Goal: Task Accomplishment & Management: Use online tool/utility

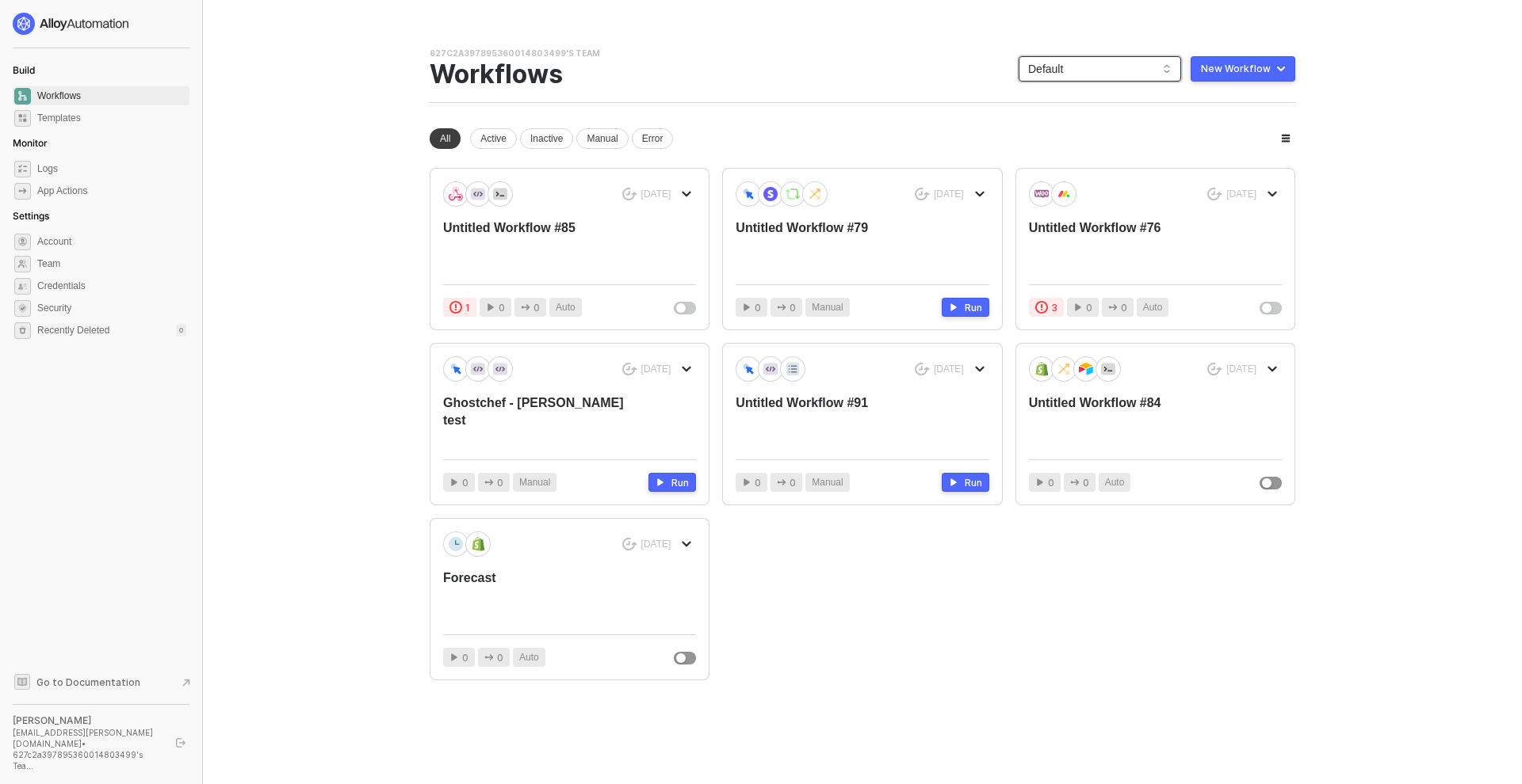
click at [1059, 67] on span "Default" at bounding box center [1099, 69] width 143 height 23
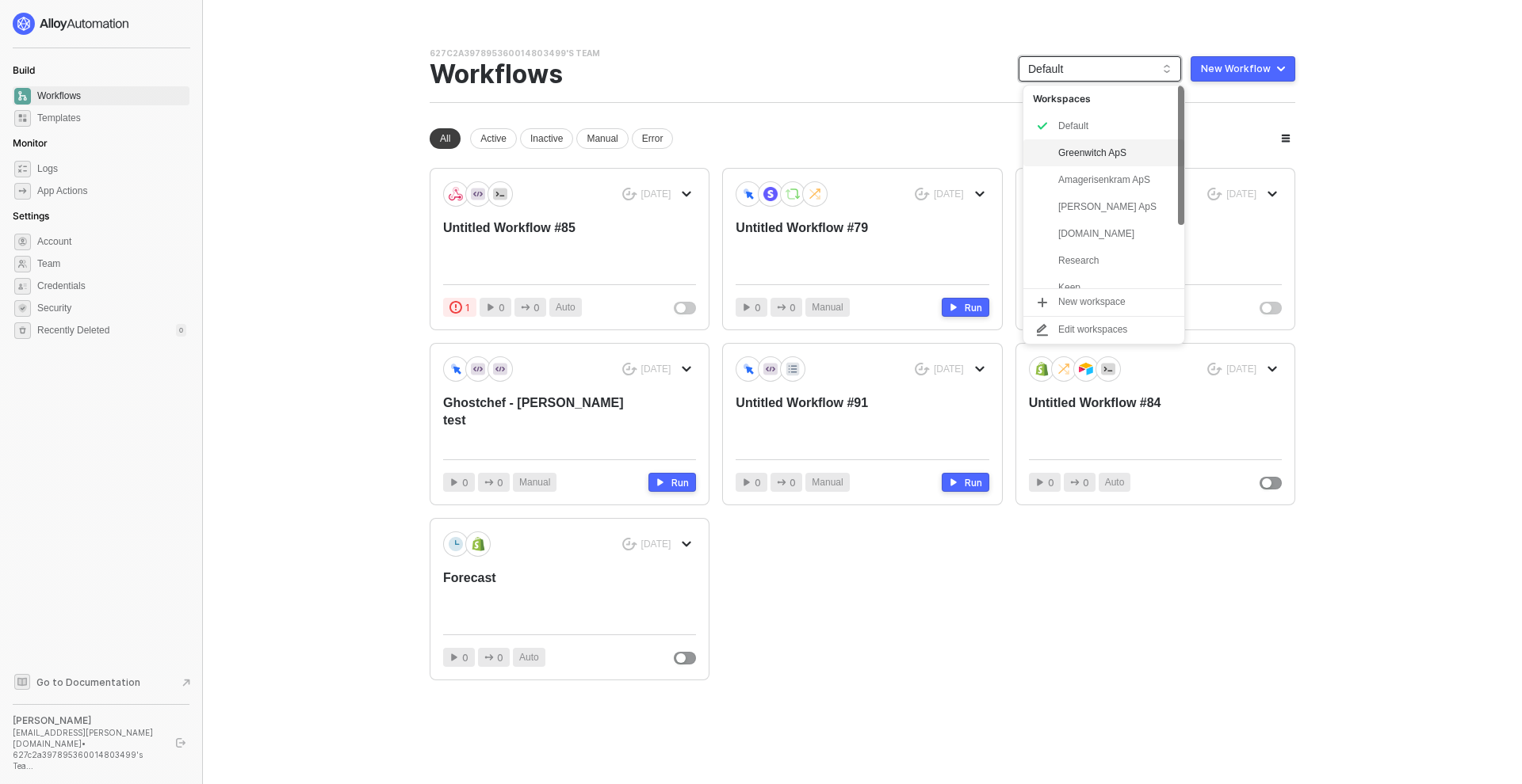
click at [1107, 156] on div "Greenwitch ApS" at bounding box center [1116, 152] width 116 height 19
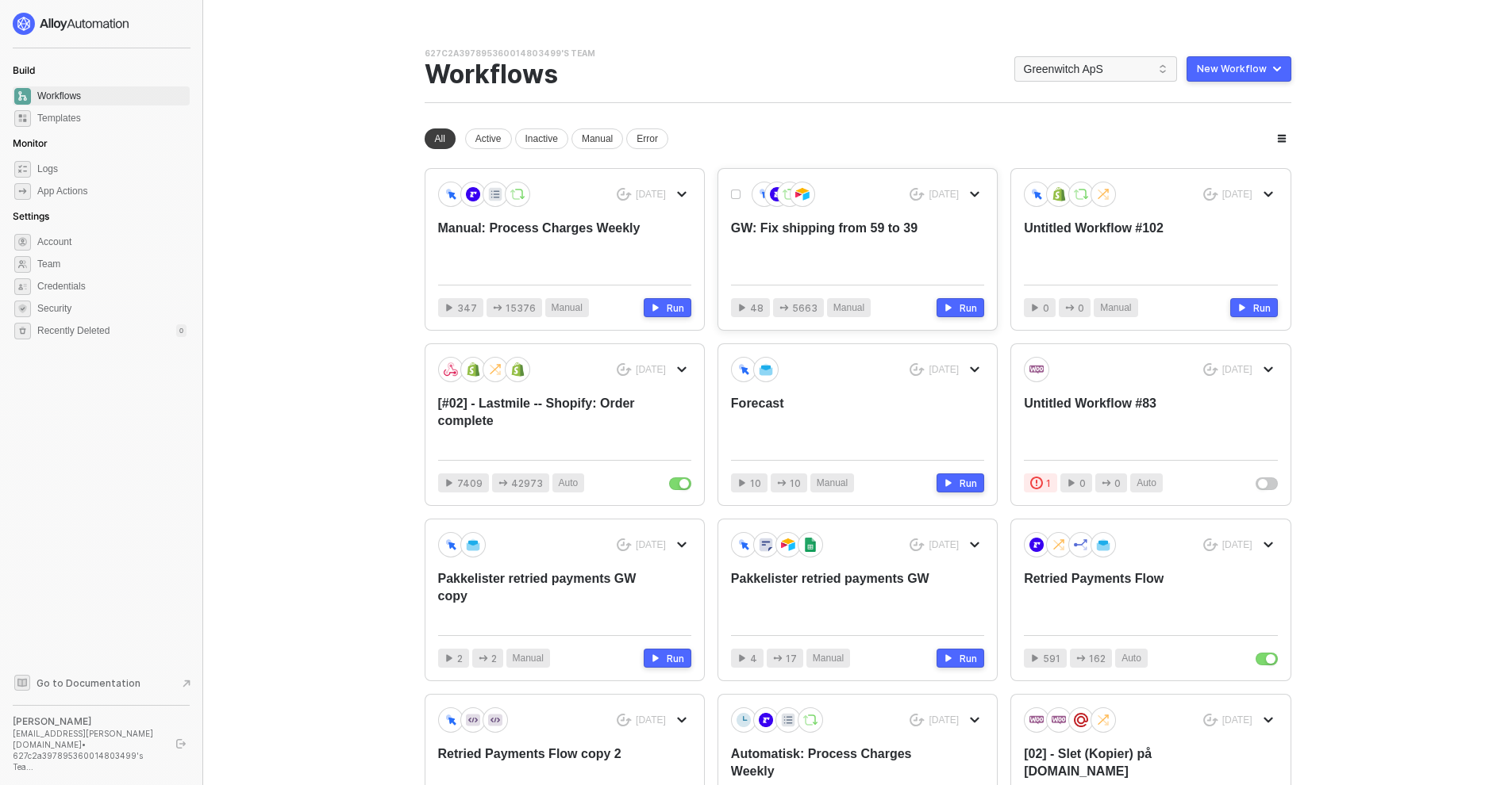
click at [818, 231] on div "GW: Fix shipping from 59 to 39" at bounding box center [831, 245] width 202 height 52
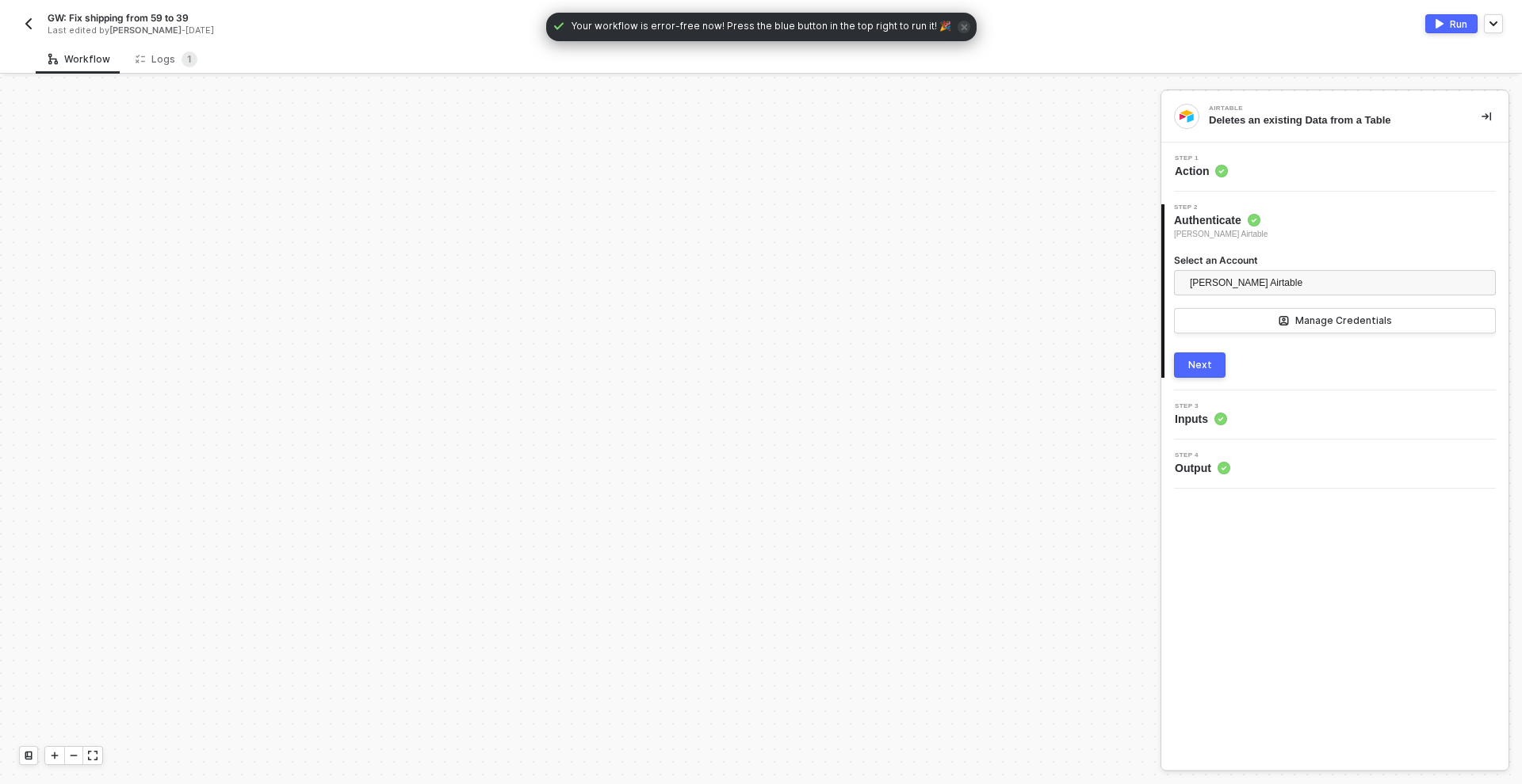
scroll to position [493, 0]
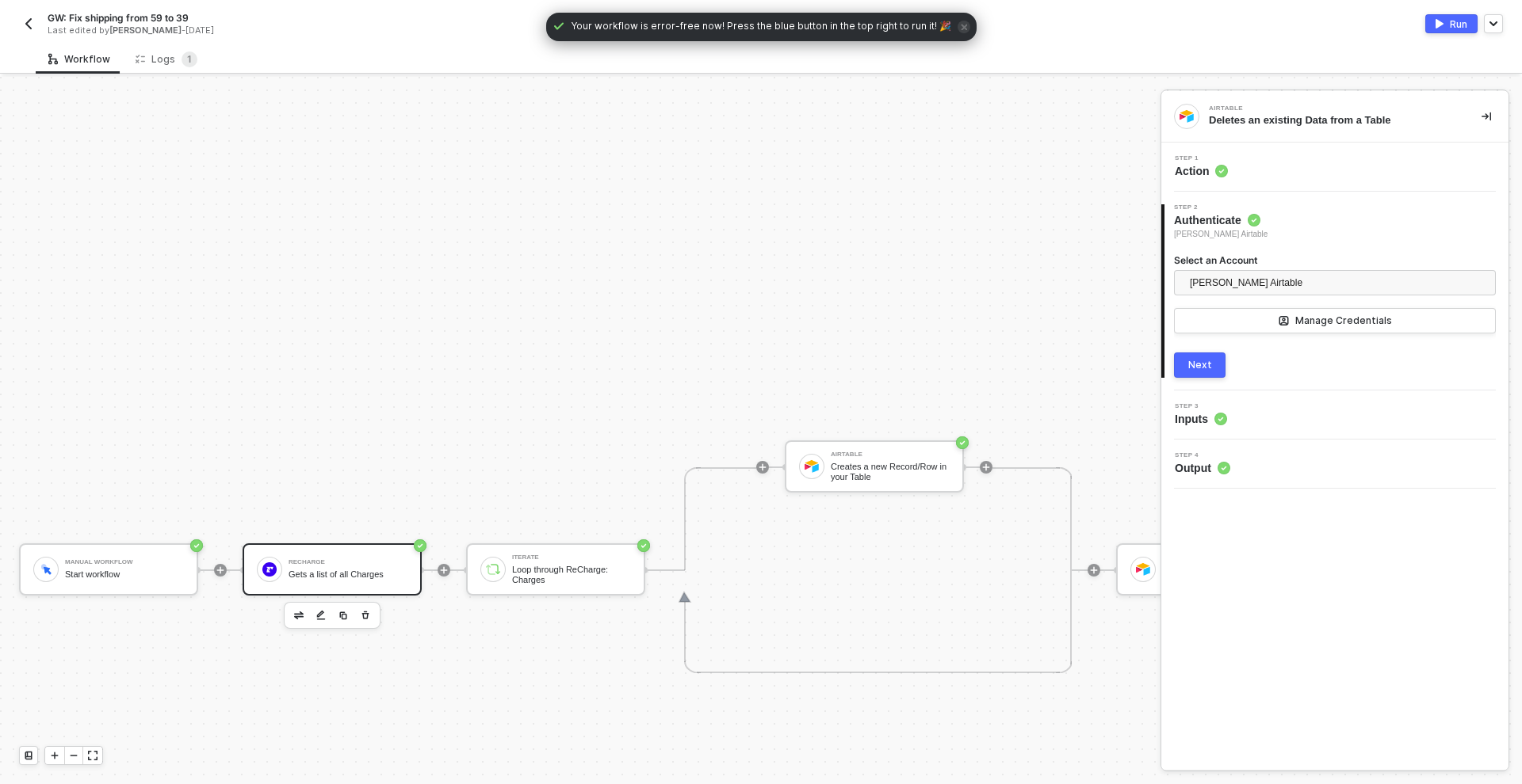
click at [319, 576] on div "Gets a list of all Charges" at bounding box center [348, 575] width 119 height 10
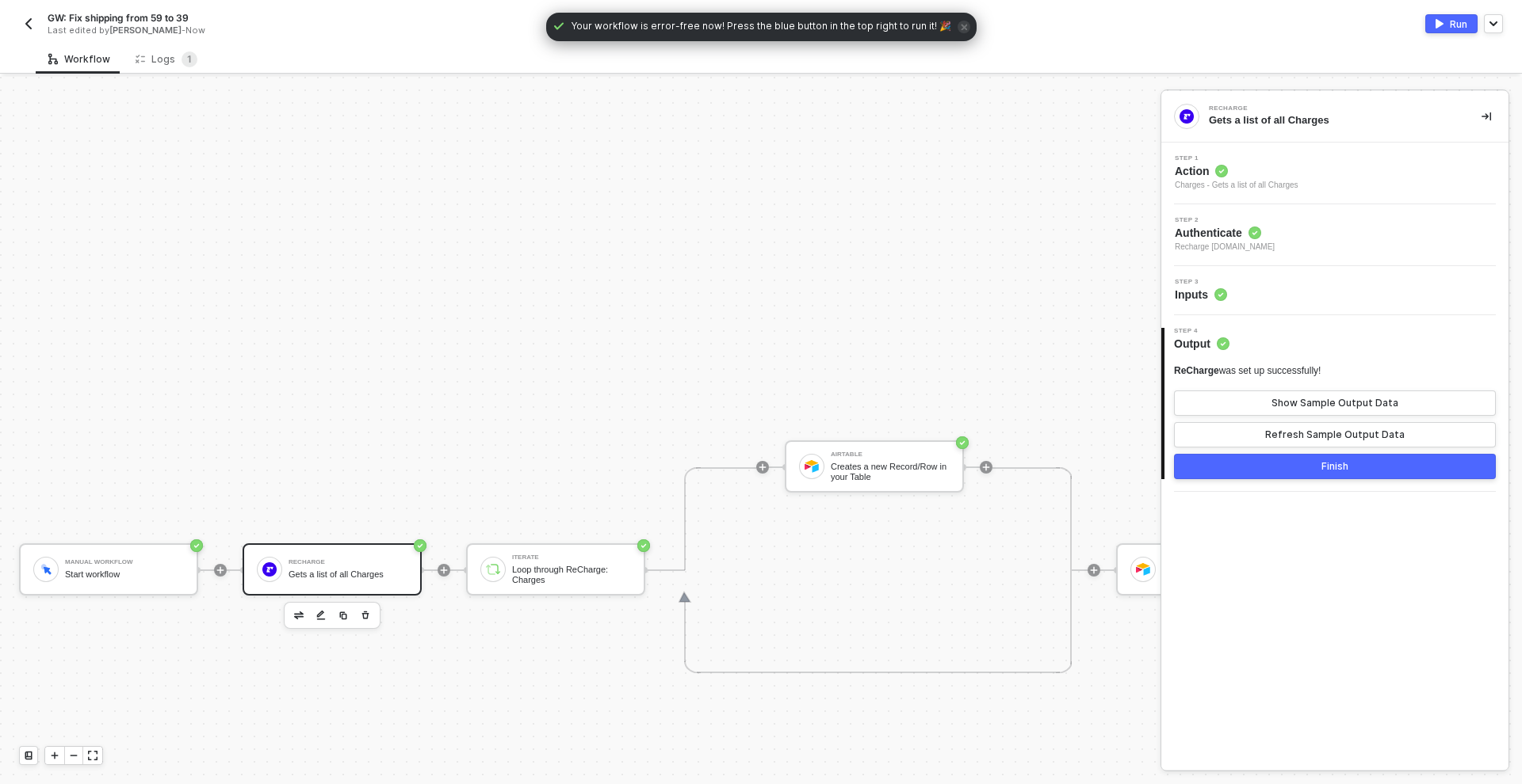
click at [1317, 273] on div "Step 3 Inputs" at bounding box center [1334, 290] width 347 height 49
click at [1319, 284] on div "Step 3 Inputs" at bounding box center [1337, 290] width 343 height 23
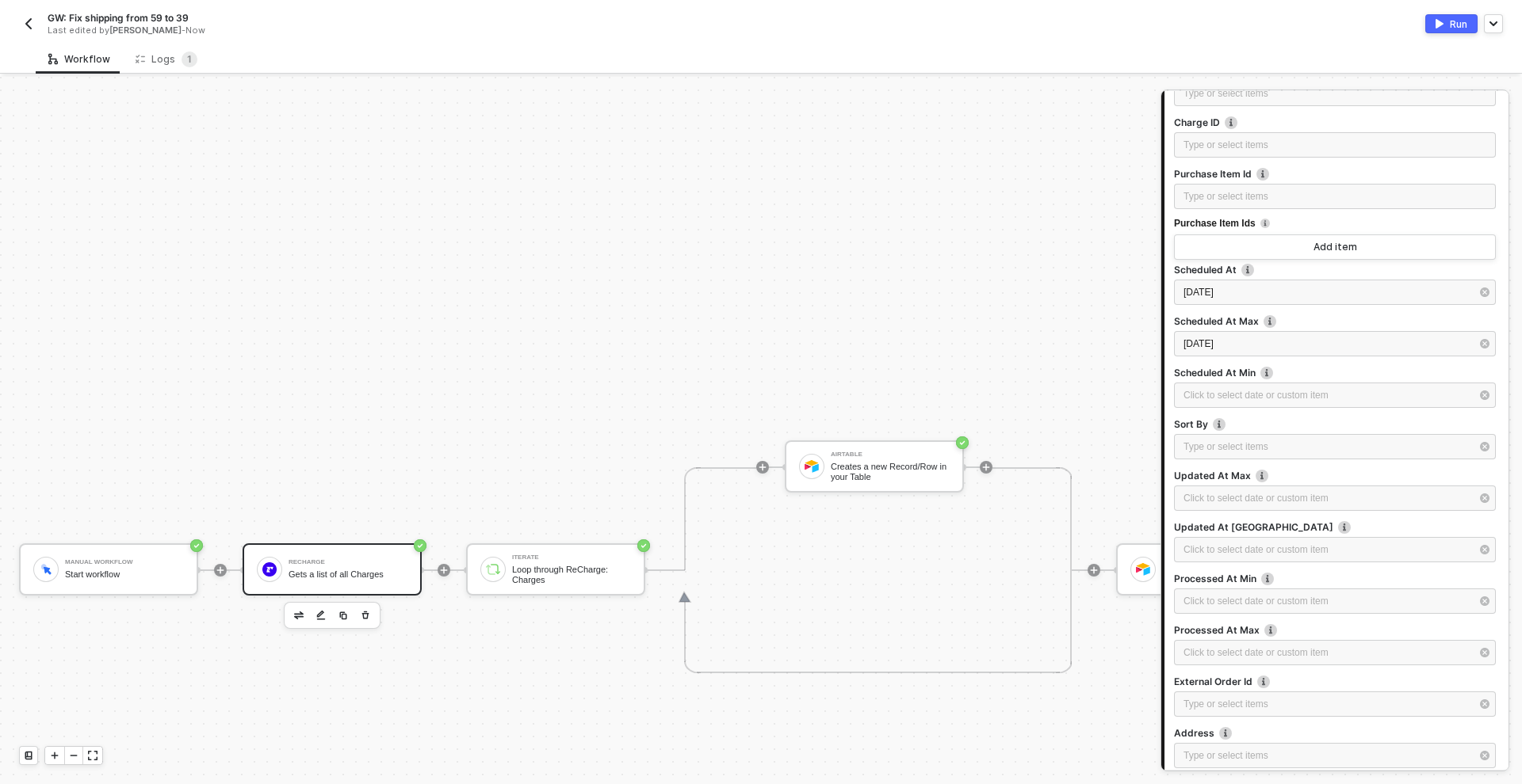
scroll to position [314, 0]
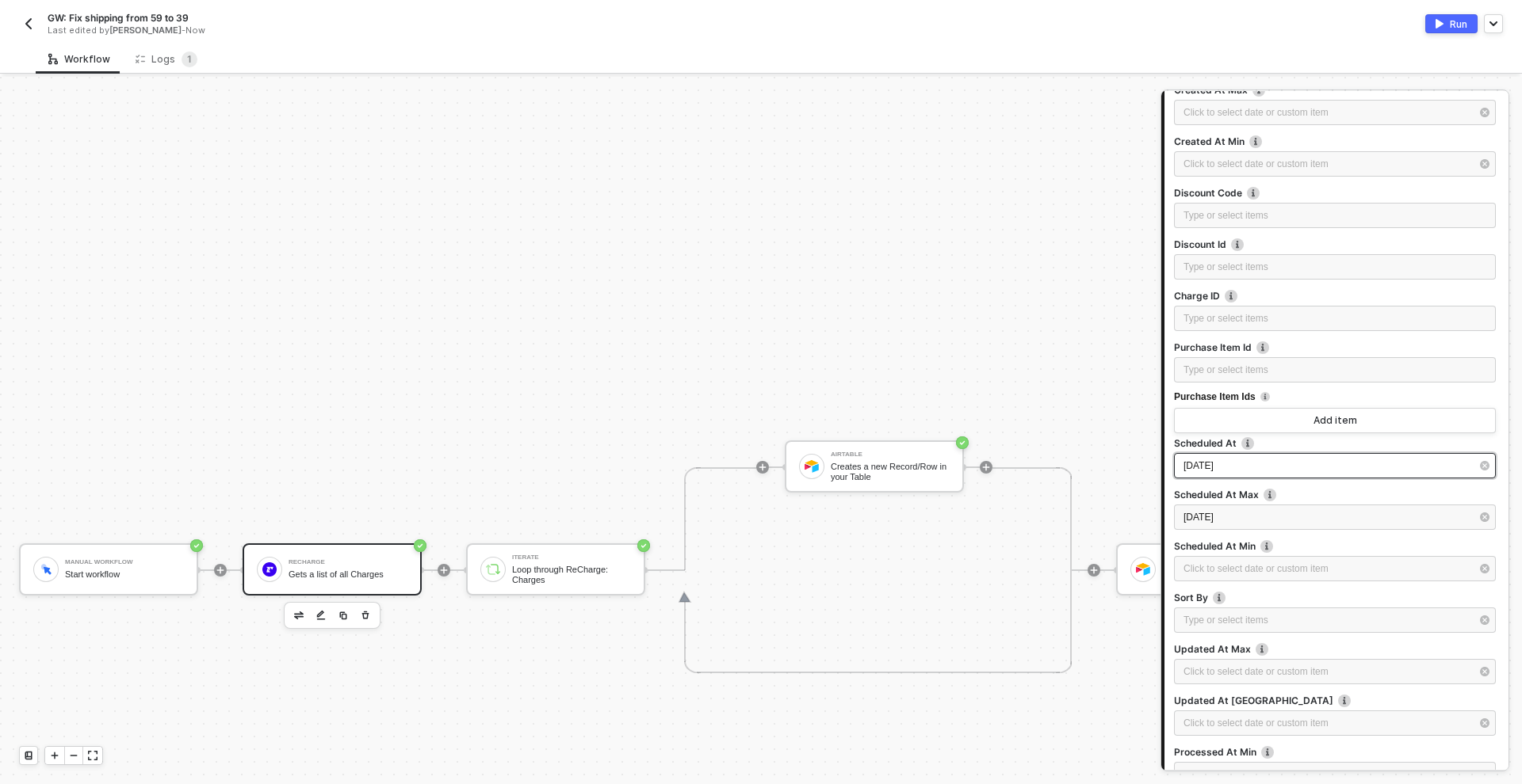
click at [1265, 458] on div "2025-10-04" at bounding box center [1334, 466] width 321 height 25
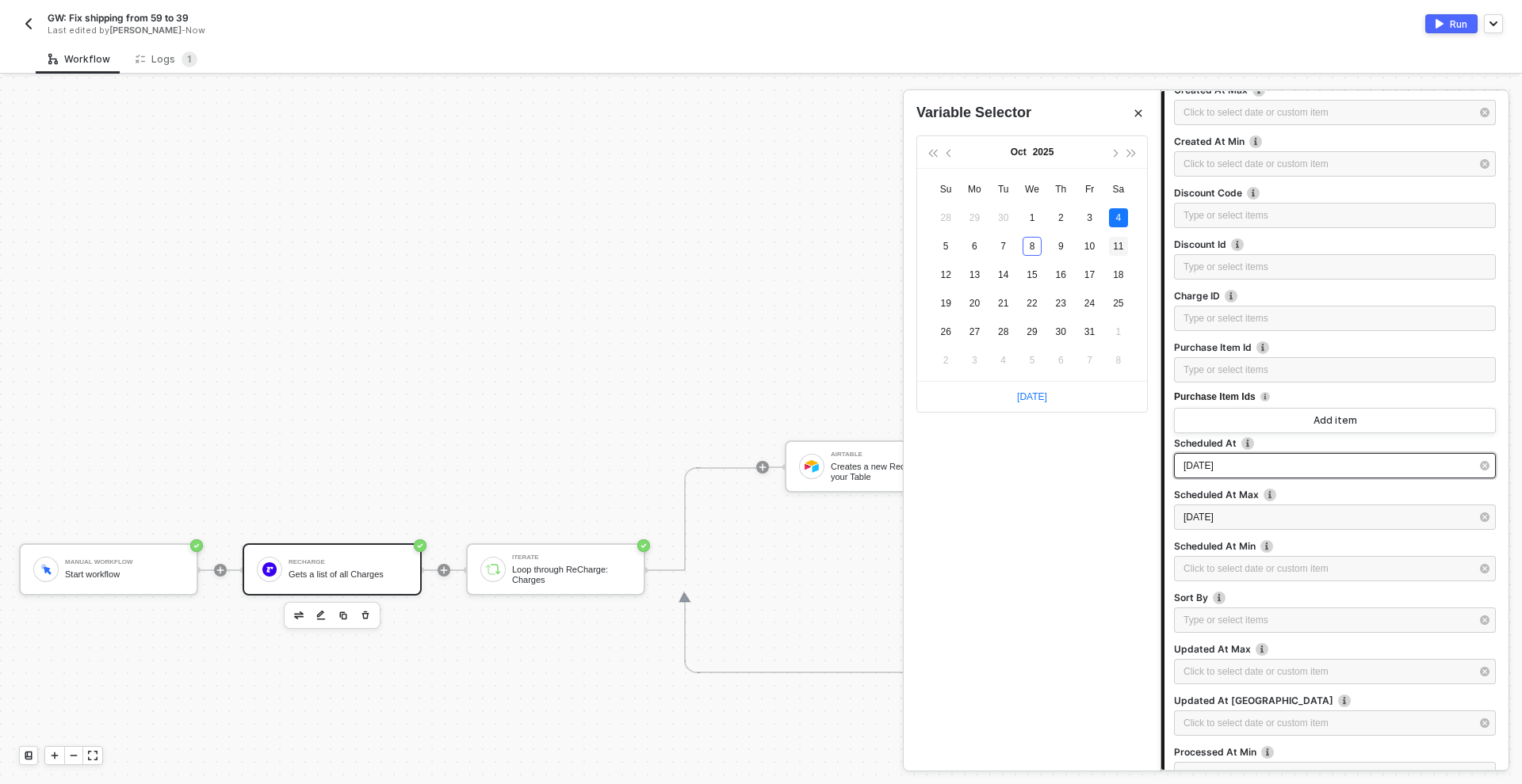
type input "2025-10-11"
click at [1118, 247] on div "11" at bounding box center [1118, 246] width 19 height 19
click at [1257, 509] on div "2025-10-06" at bounding box center [1334, 517] width 321 height 25
drag, startPoint x: 976, startPoint y: 275, endPoint x: 993, endPoint y: 284, distance: 19.2
click at [977, 276] on div "13" at bounding box center [974, 274] width 19 height 19
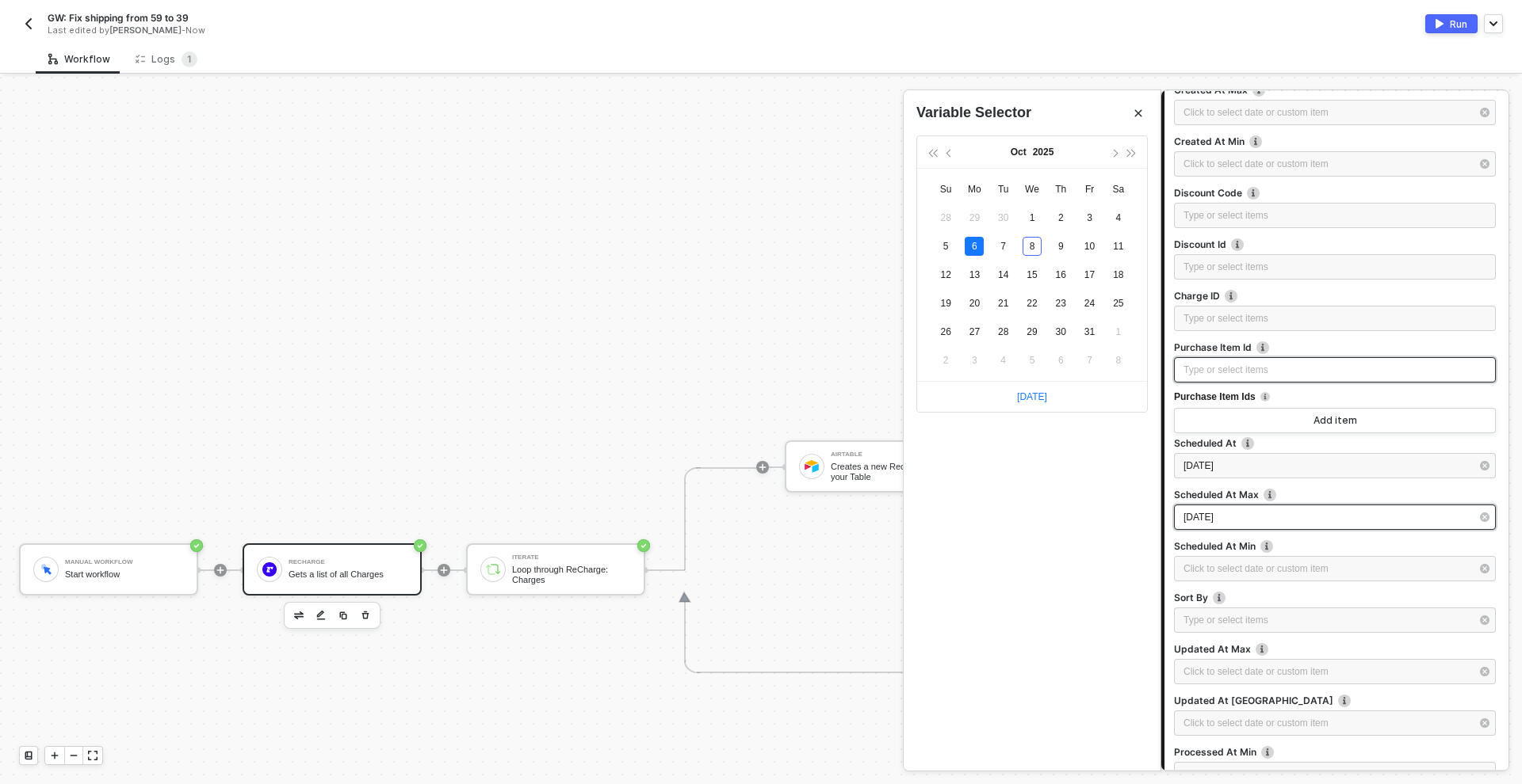
type input "[DATE]"
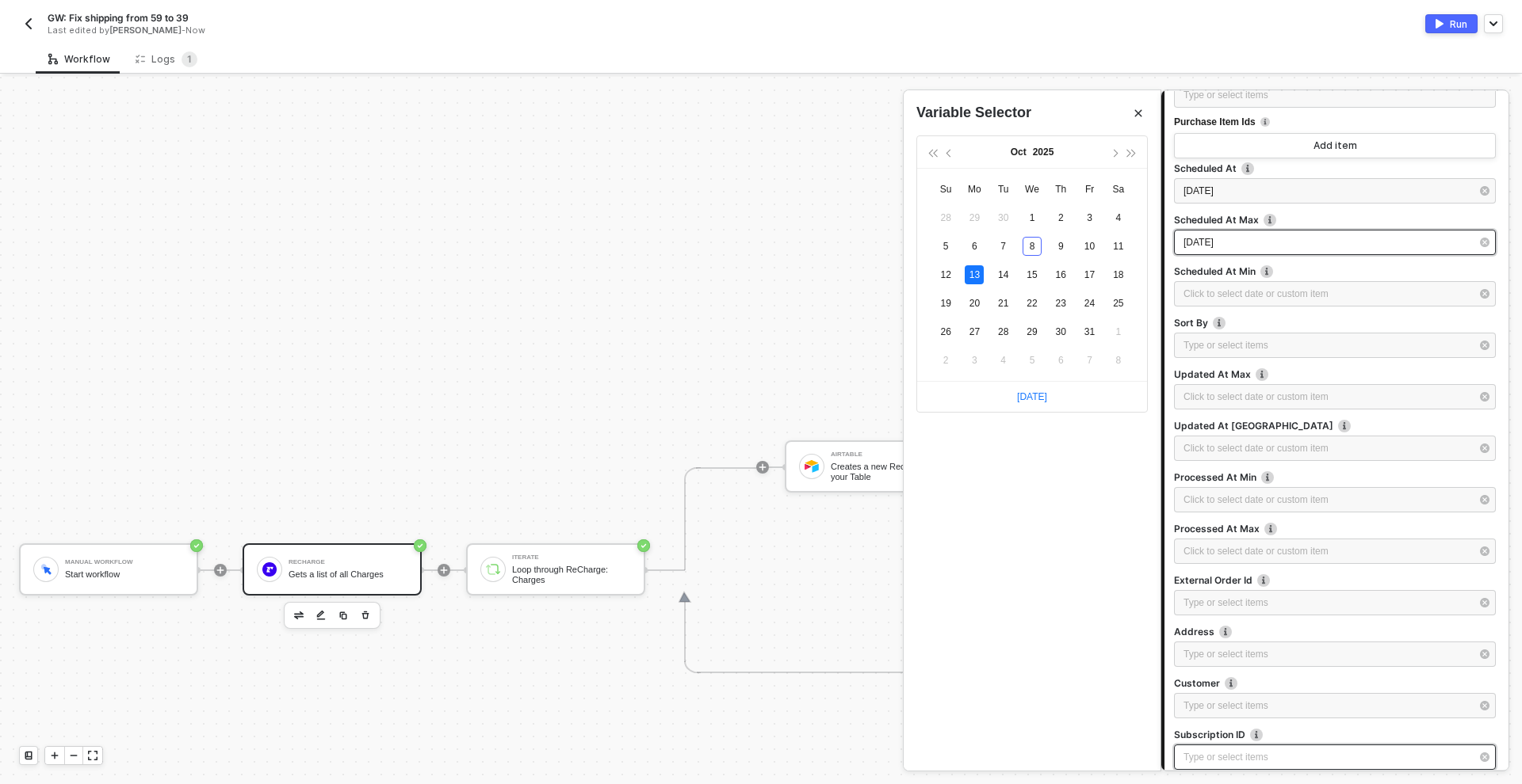
scroll to position [722, 0]
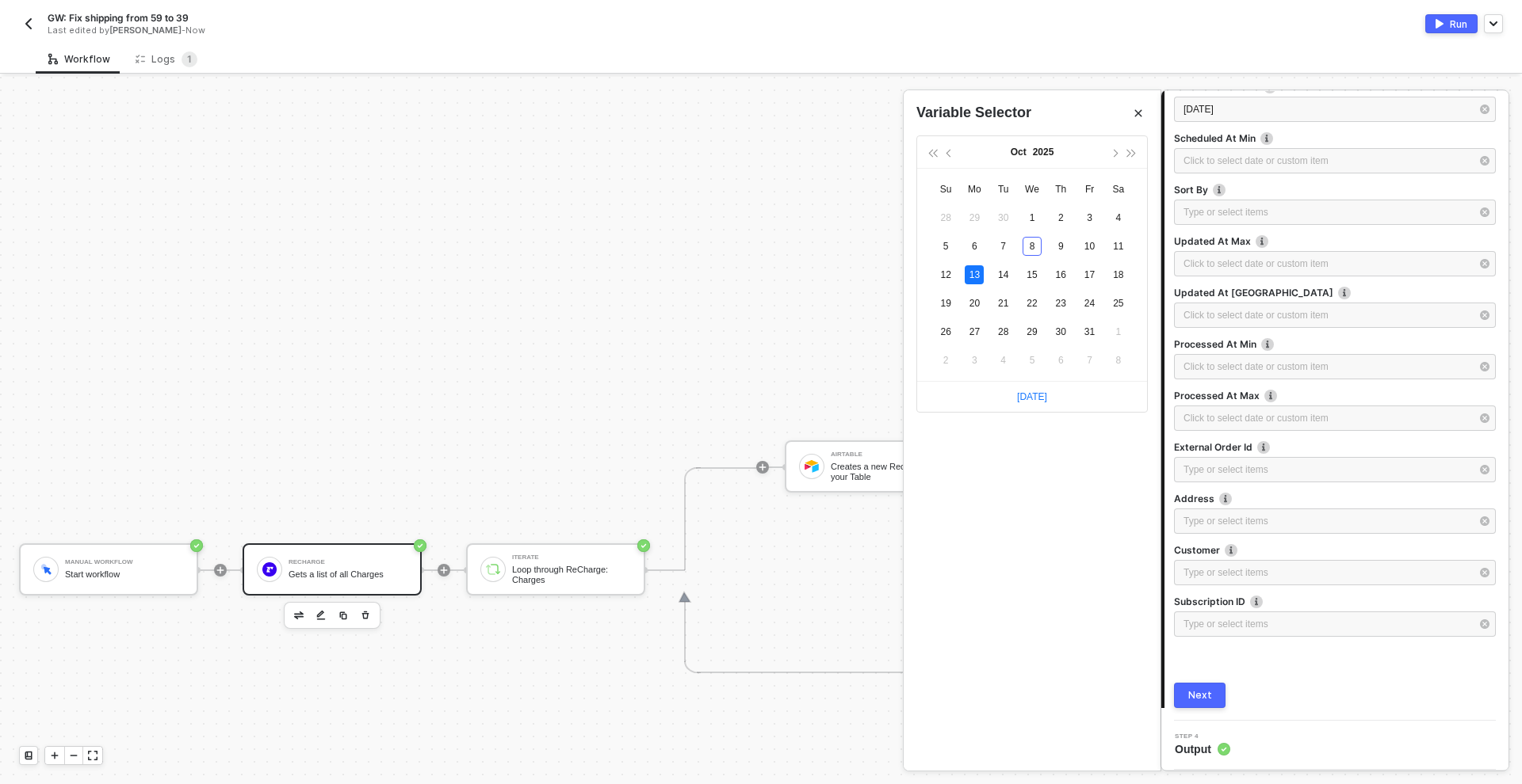
click at [1223, 694] on button "Next" at bounding box center [1200, 695] width 52 height 25
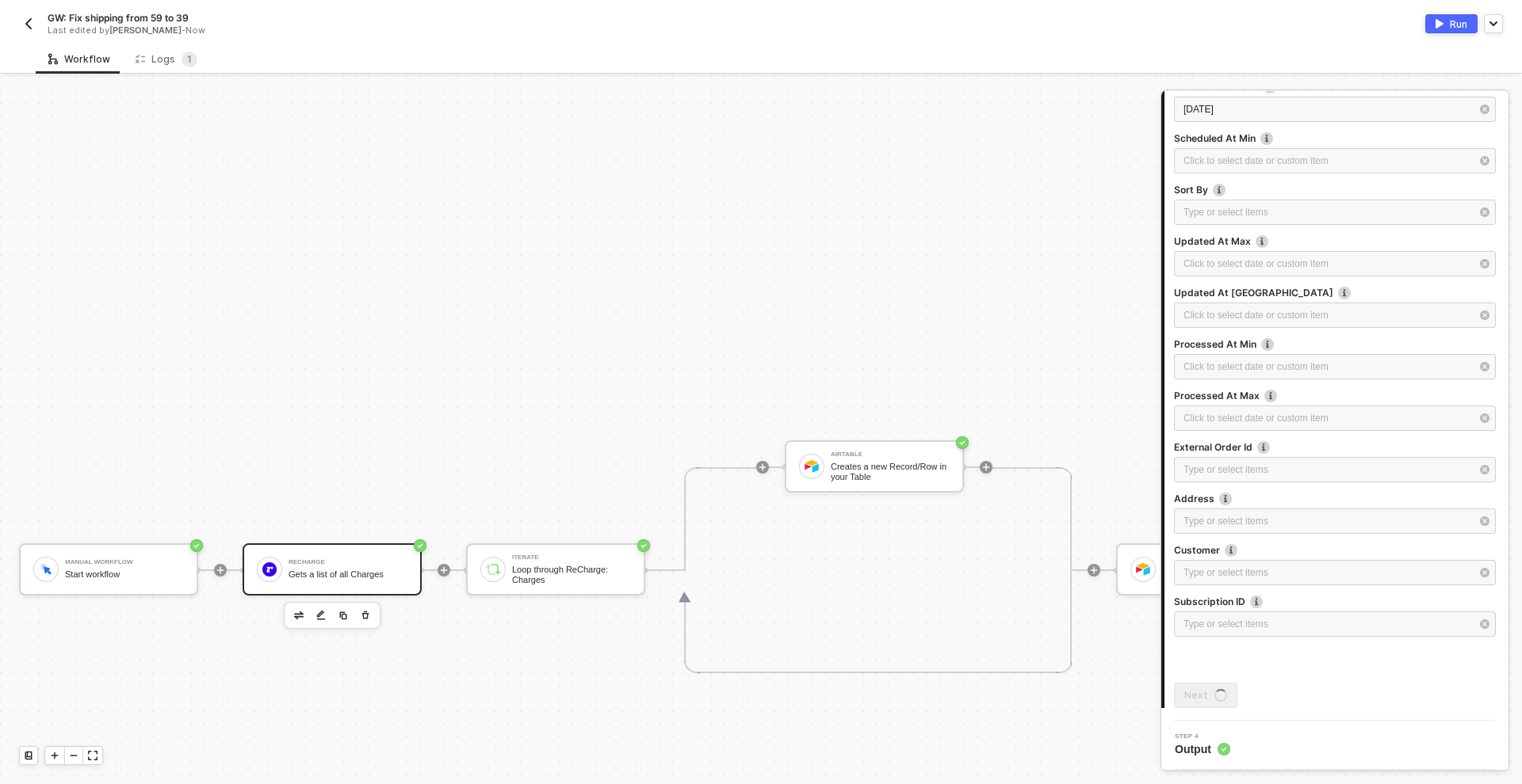
scroll to position [0, 0]
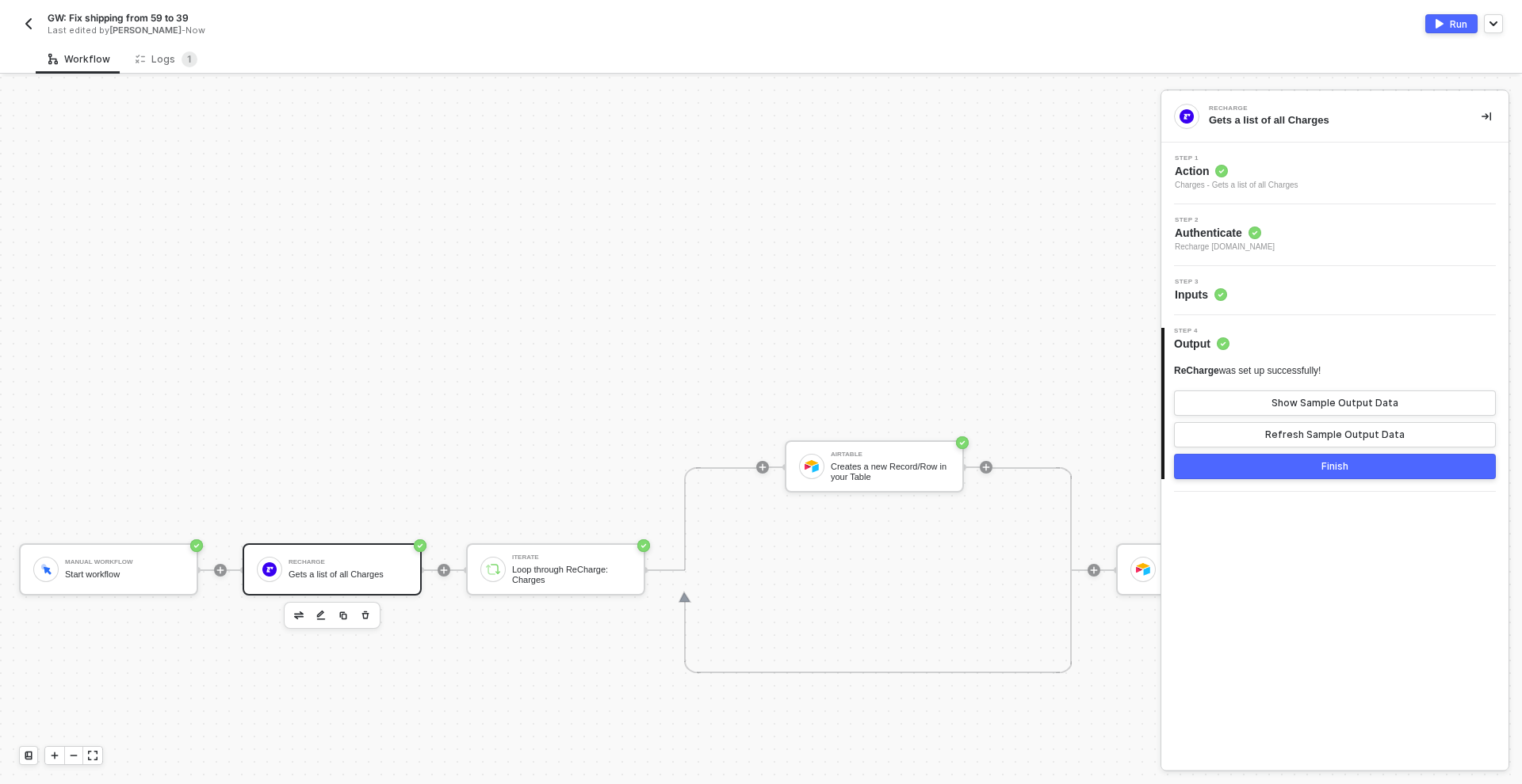
click at [1327, 466] on div "Finish" at bounding box center [1335, 466] width 27 height 13
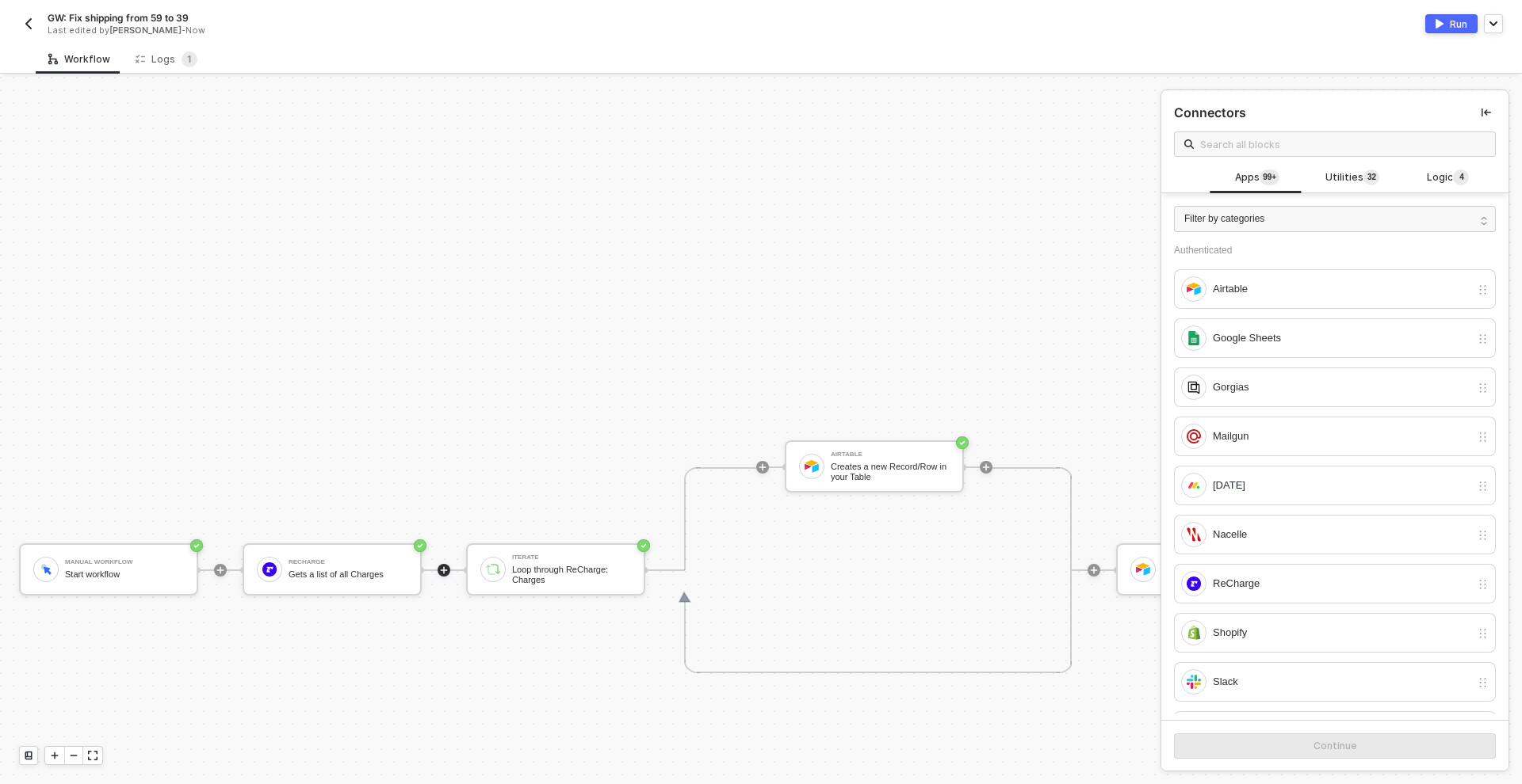
click at [1442, 32] on button "Run" at bounding box center [1452, 23] width 52 height 19
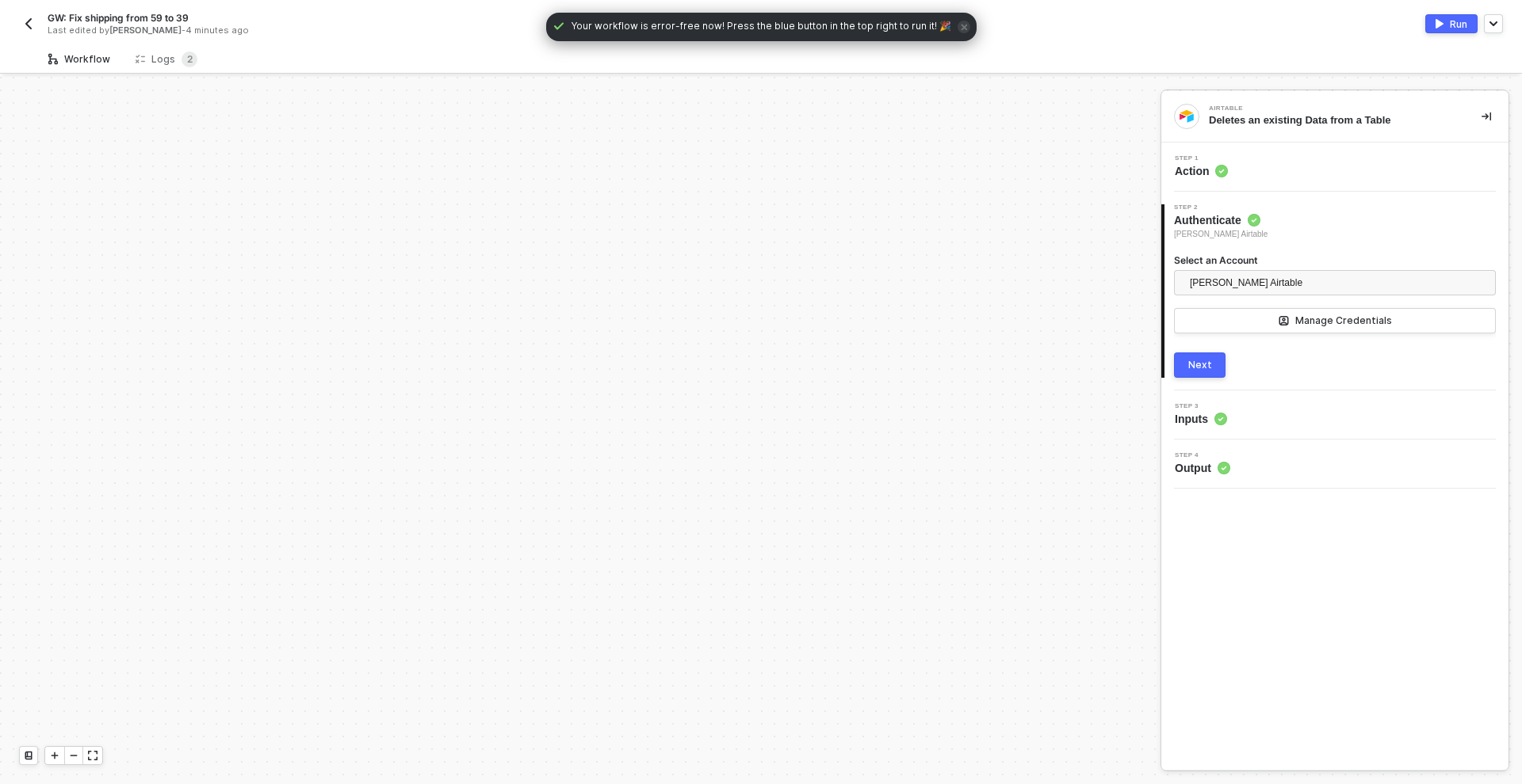
scroll to position [493, 0]
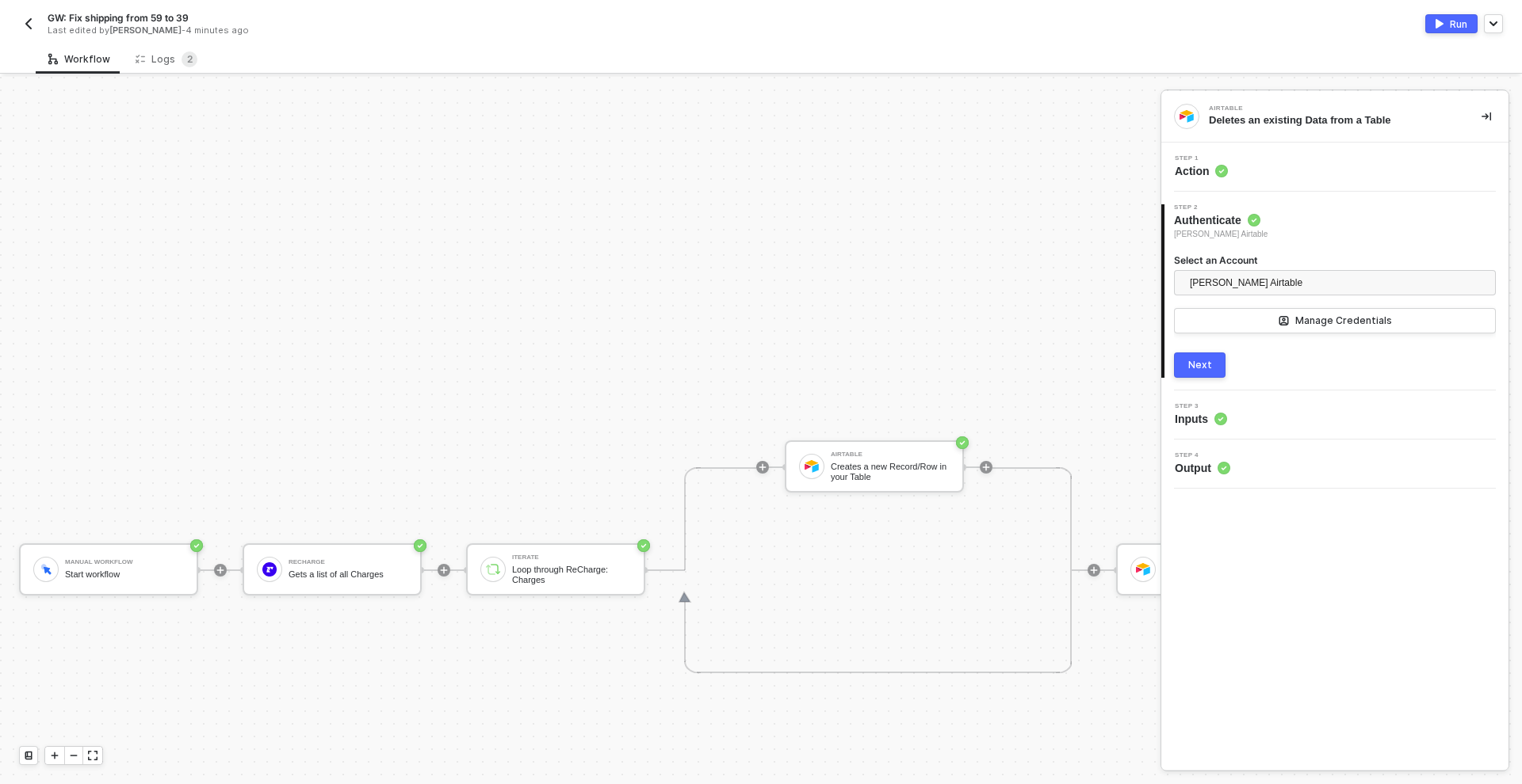
click at [28, 18] on img "button" at bounding box center [28, 23] width 13 height 13
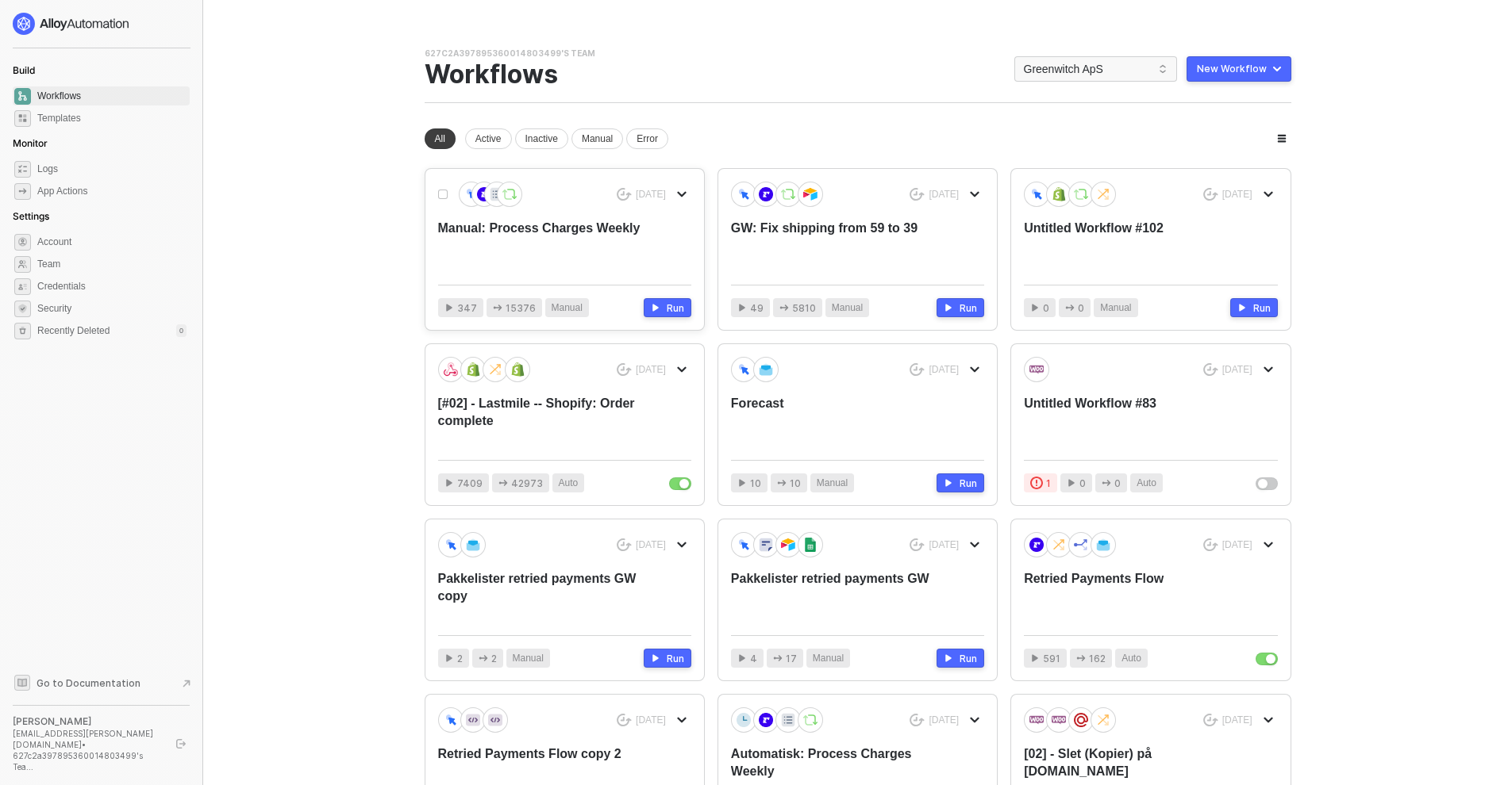
click at [583, 238] on div "Manual: Process Charges Weekly" at bounding box center [539, 245] width 202 height 52
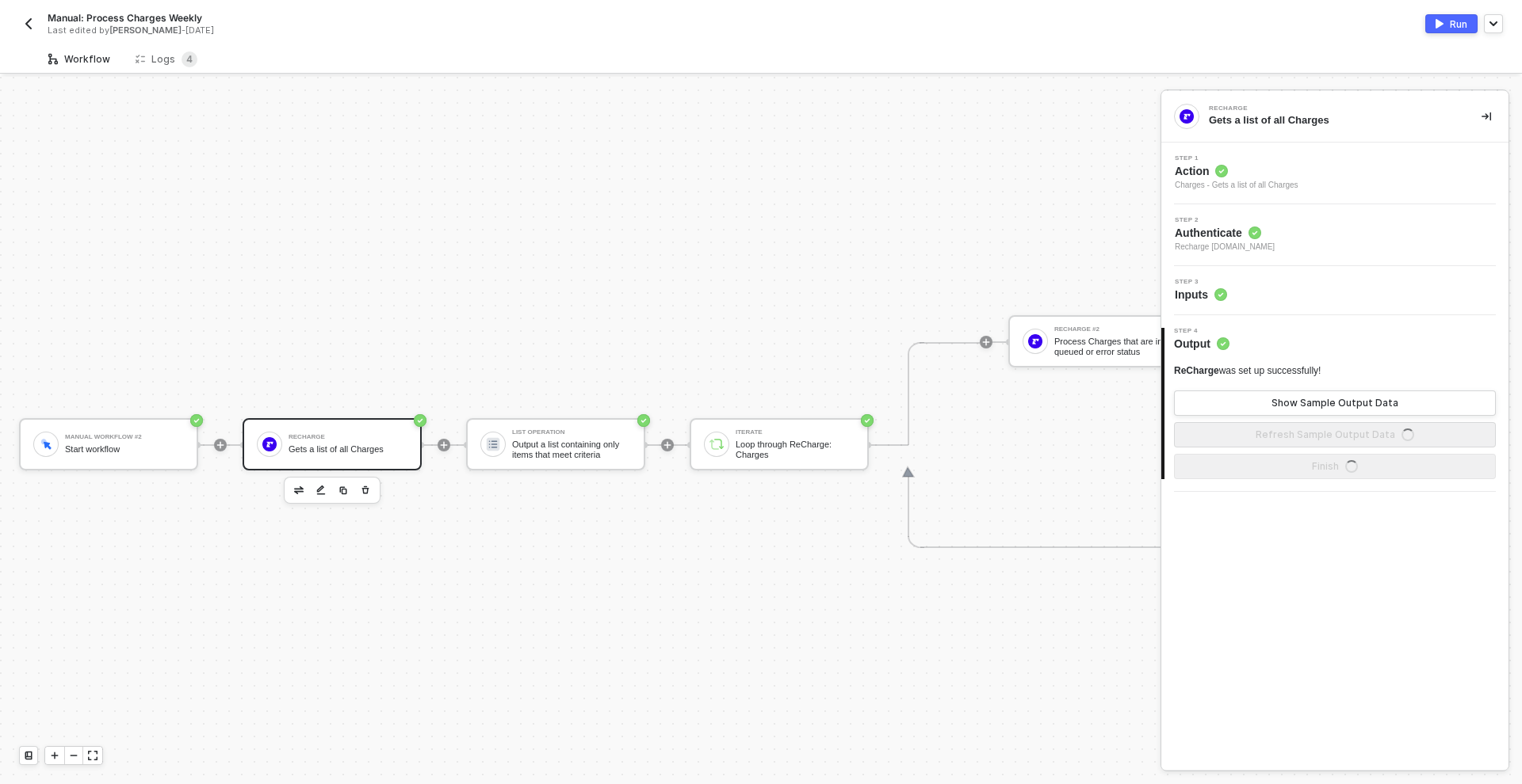
scroll to position [41, 0]
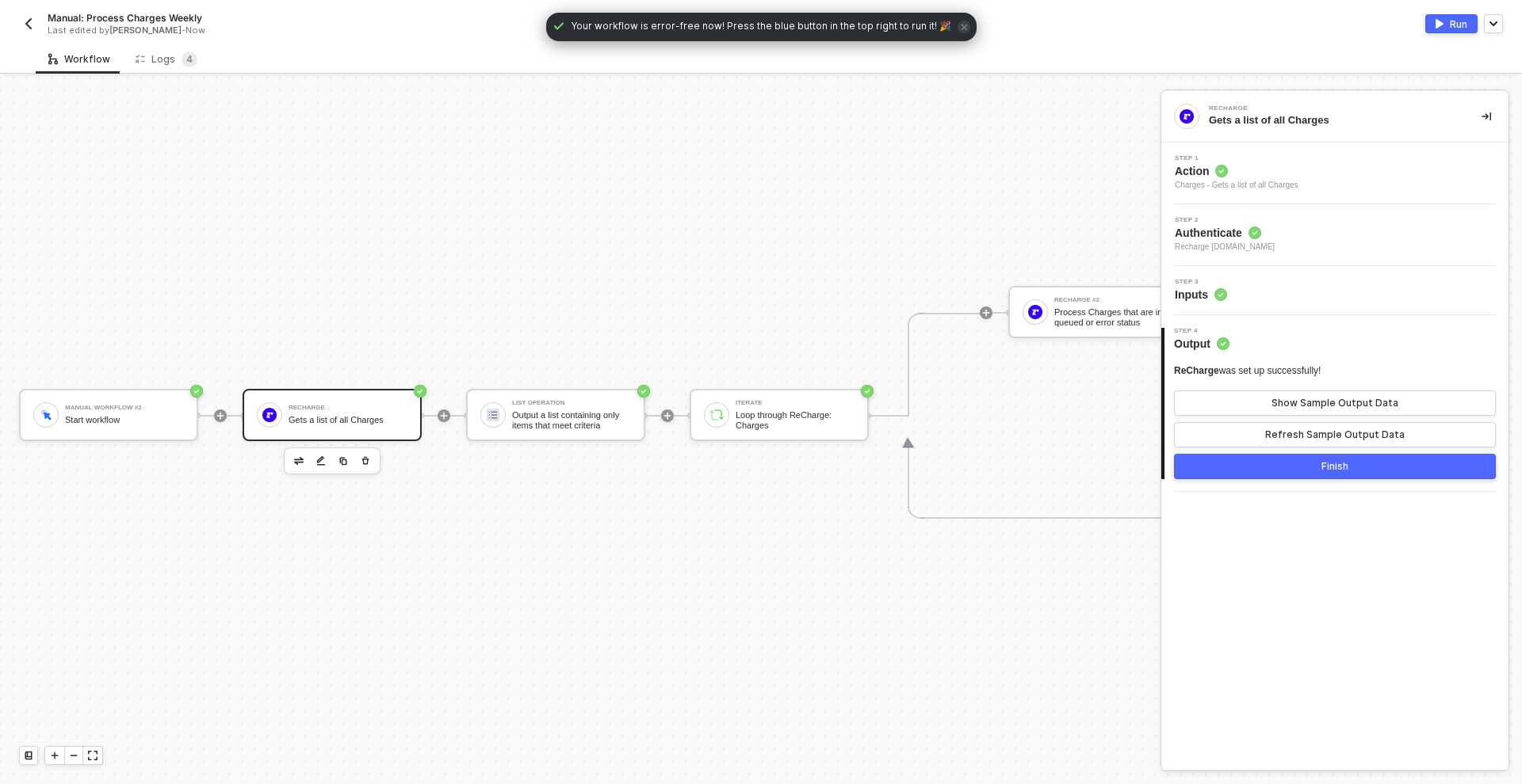
click at [1301, 298] on div "Step 3 Inputs" at bounding box center [1337, 290] width 343 height 23
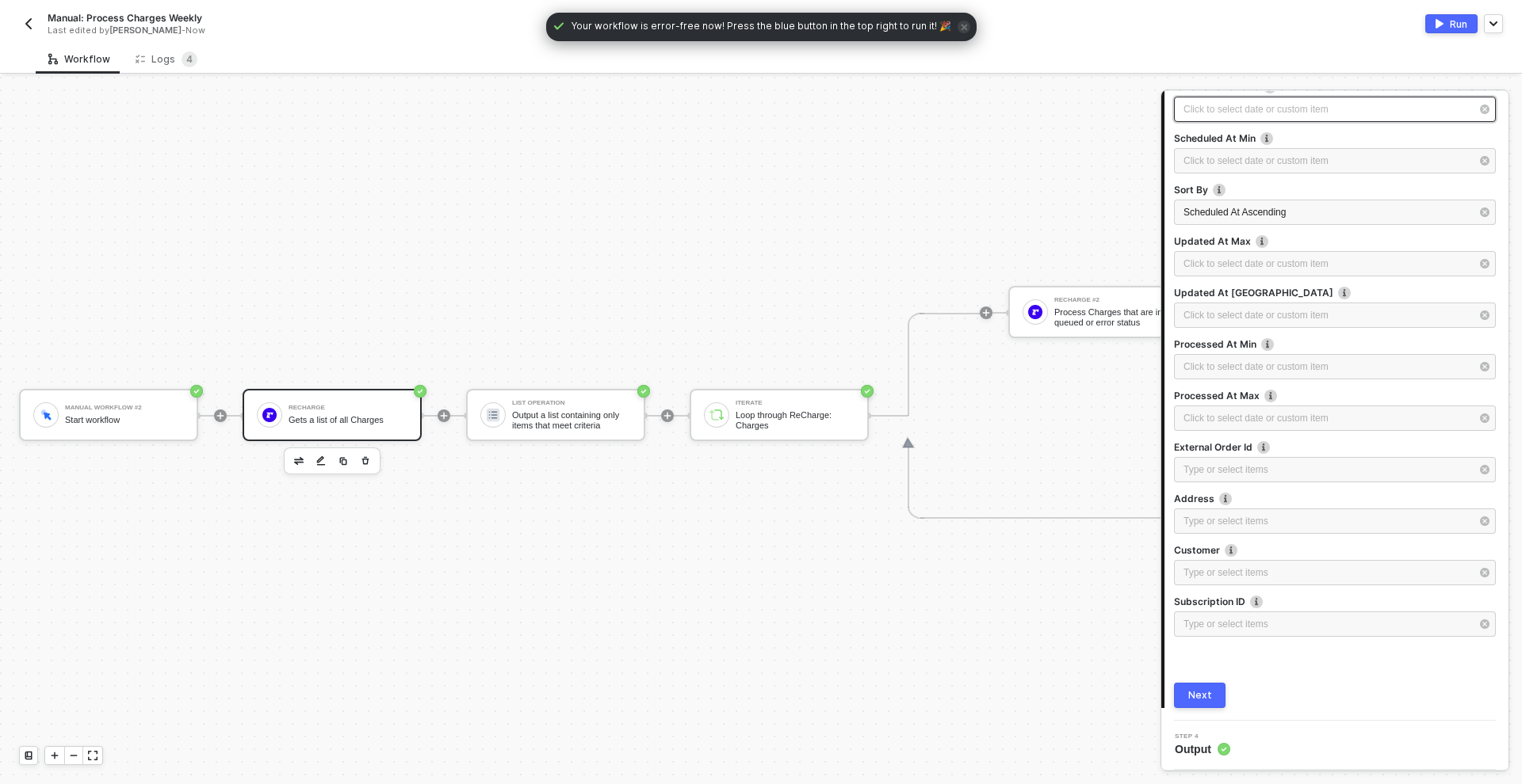
scroll to position [454, 0]
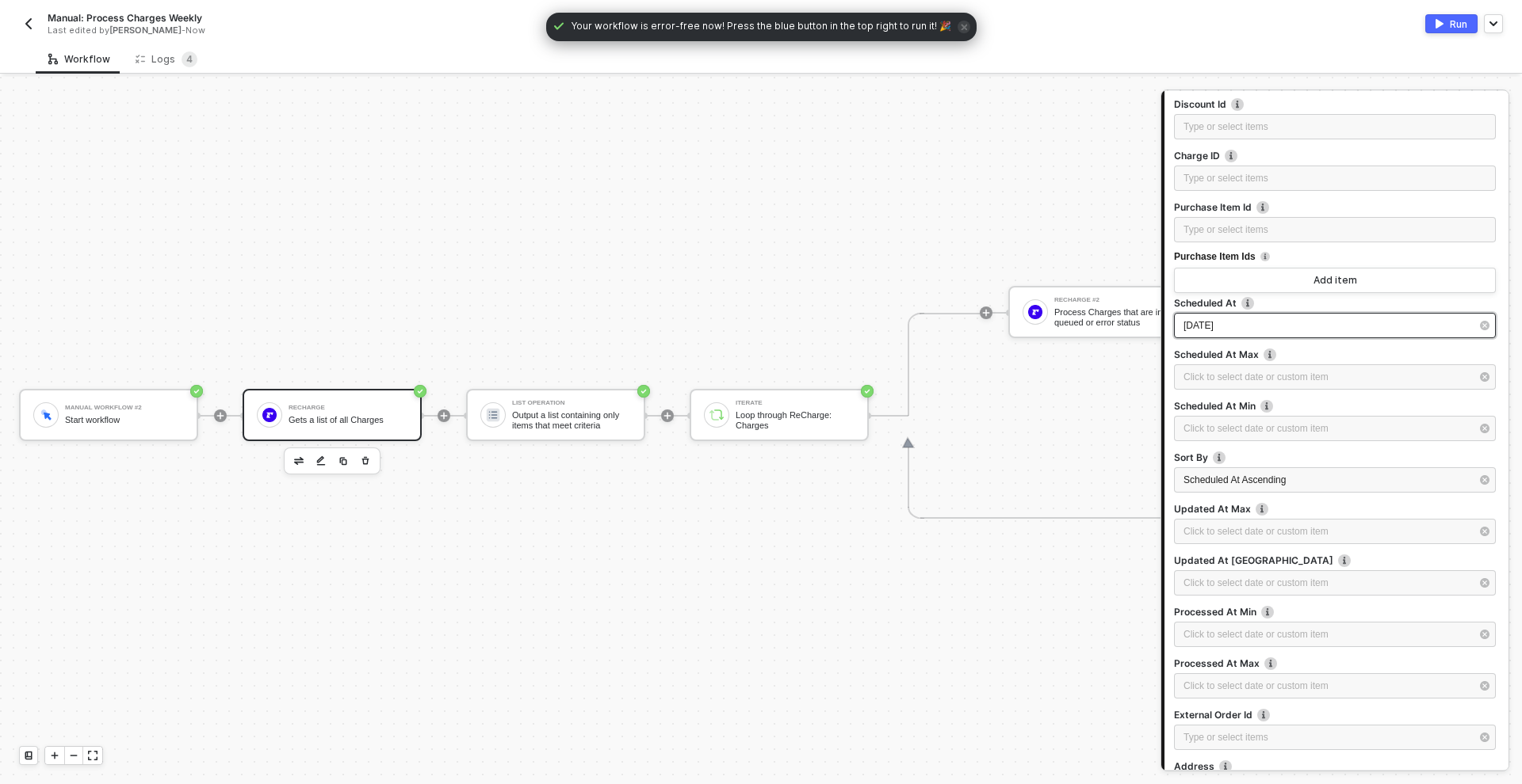
click at [1273, 336] on div "2025-10-06" at bounding box center [1334, 325] width 321 height 25
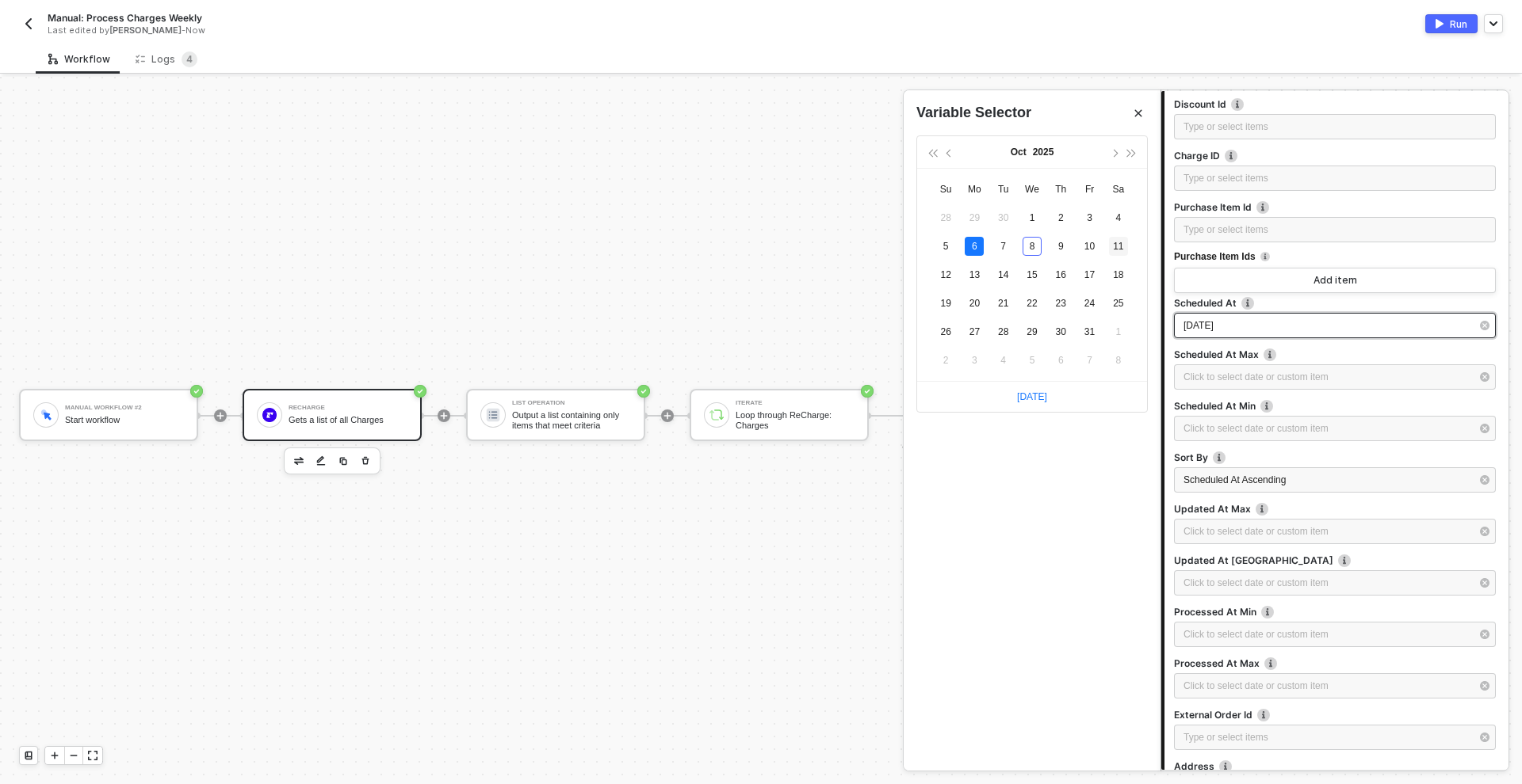
type input "2025-10-11"
click at [1123, 244] on div "11" at bounding box center [1118, 246] width 19 height 19
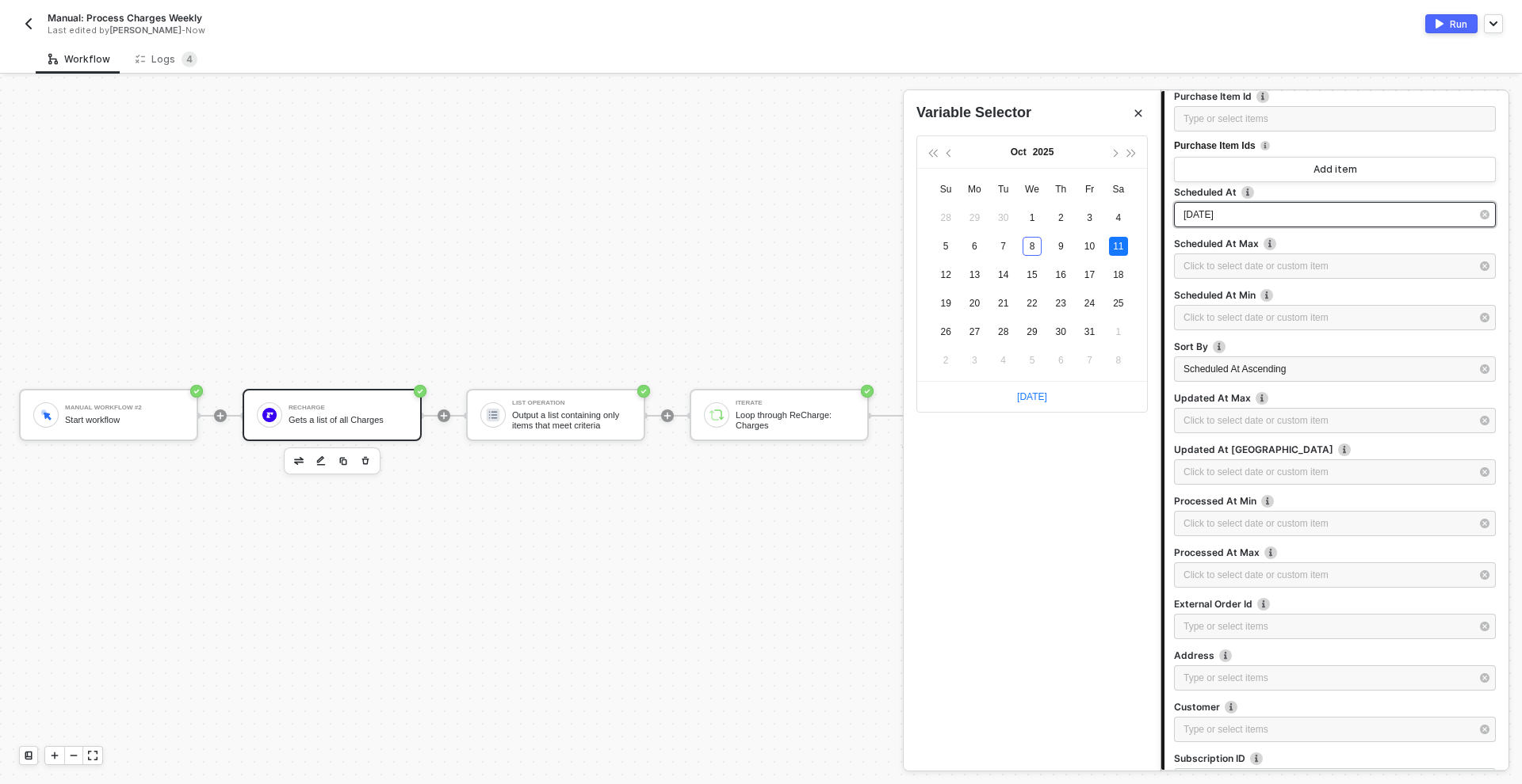
scroll to position [722, 0]
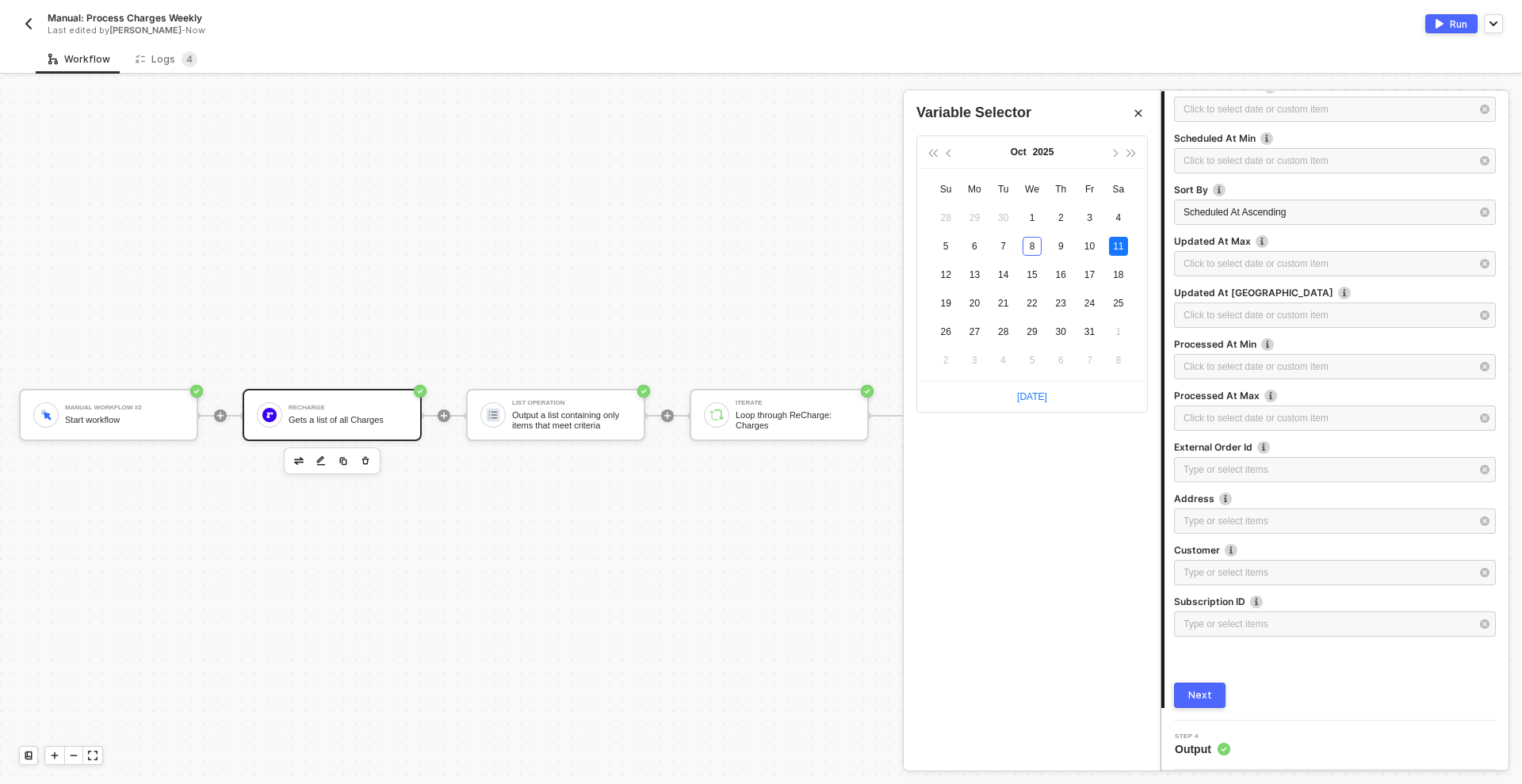
click at [1206, 692] on div "Next" at bounding box center [1200, 695] width 23 height 13
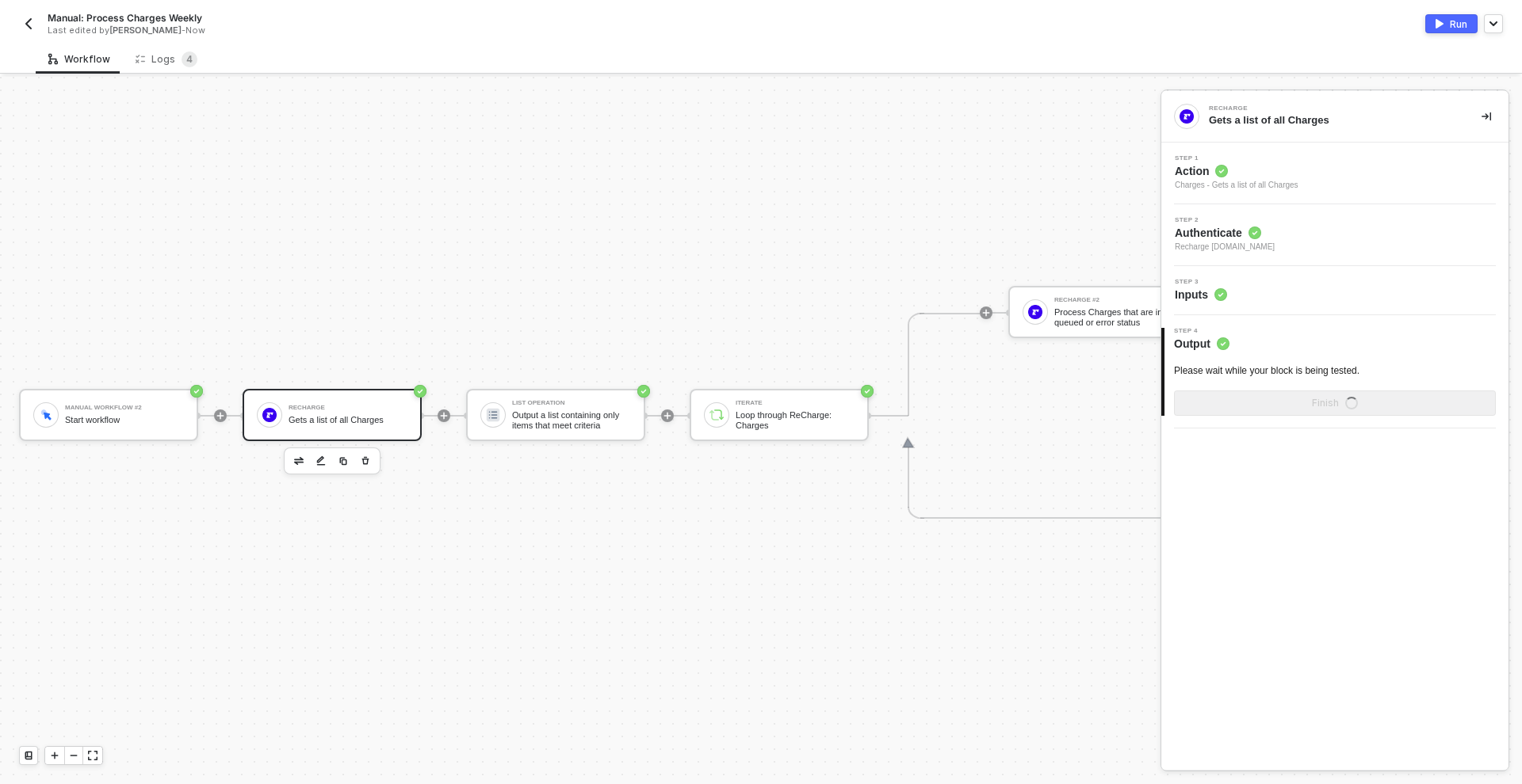
scroll to position [0, 0]
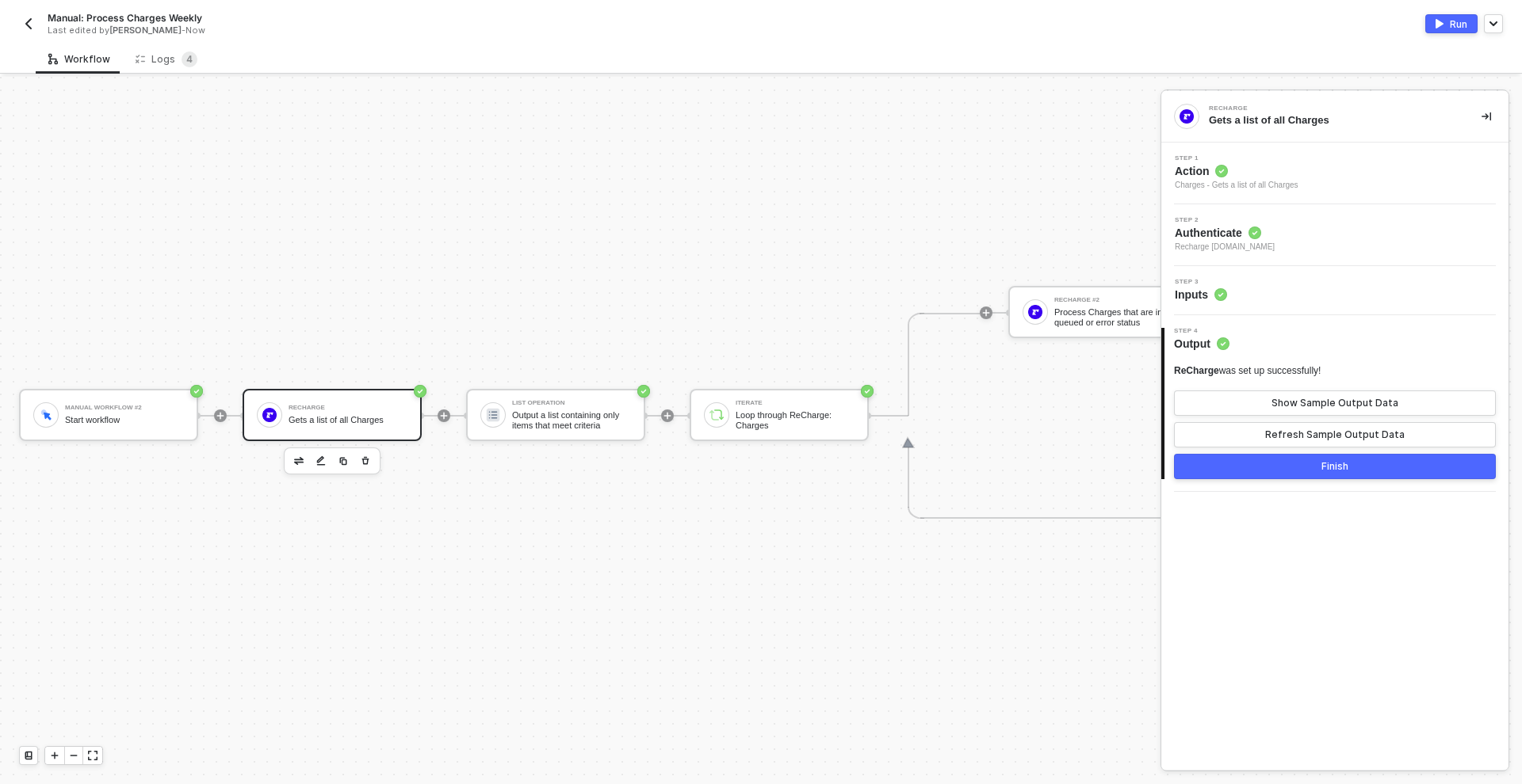
click at [1334, 459] on button "Finish" at bounding box center [1334, 467] width 321 height 25
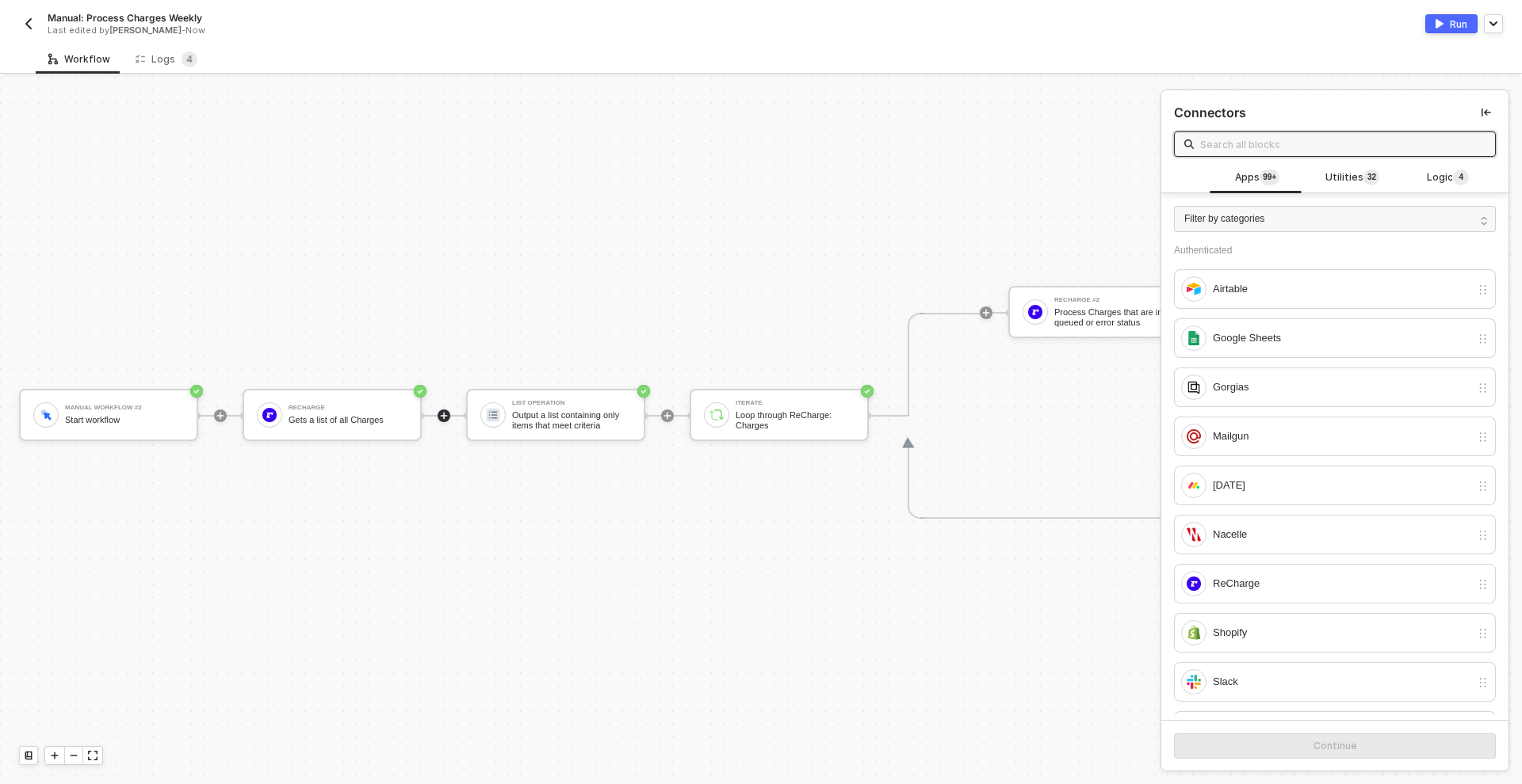
drag, startPoint x: 368, startPoint y: 402, endPoint x: 614, endPoint y: 359, distance: 249.7
click at [369, 402] on div "ReCharge Gets a list of all Charges" at bounding box center [348, 415] width 119 height 30
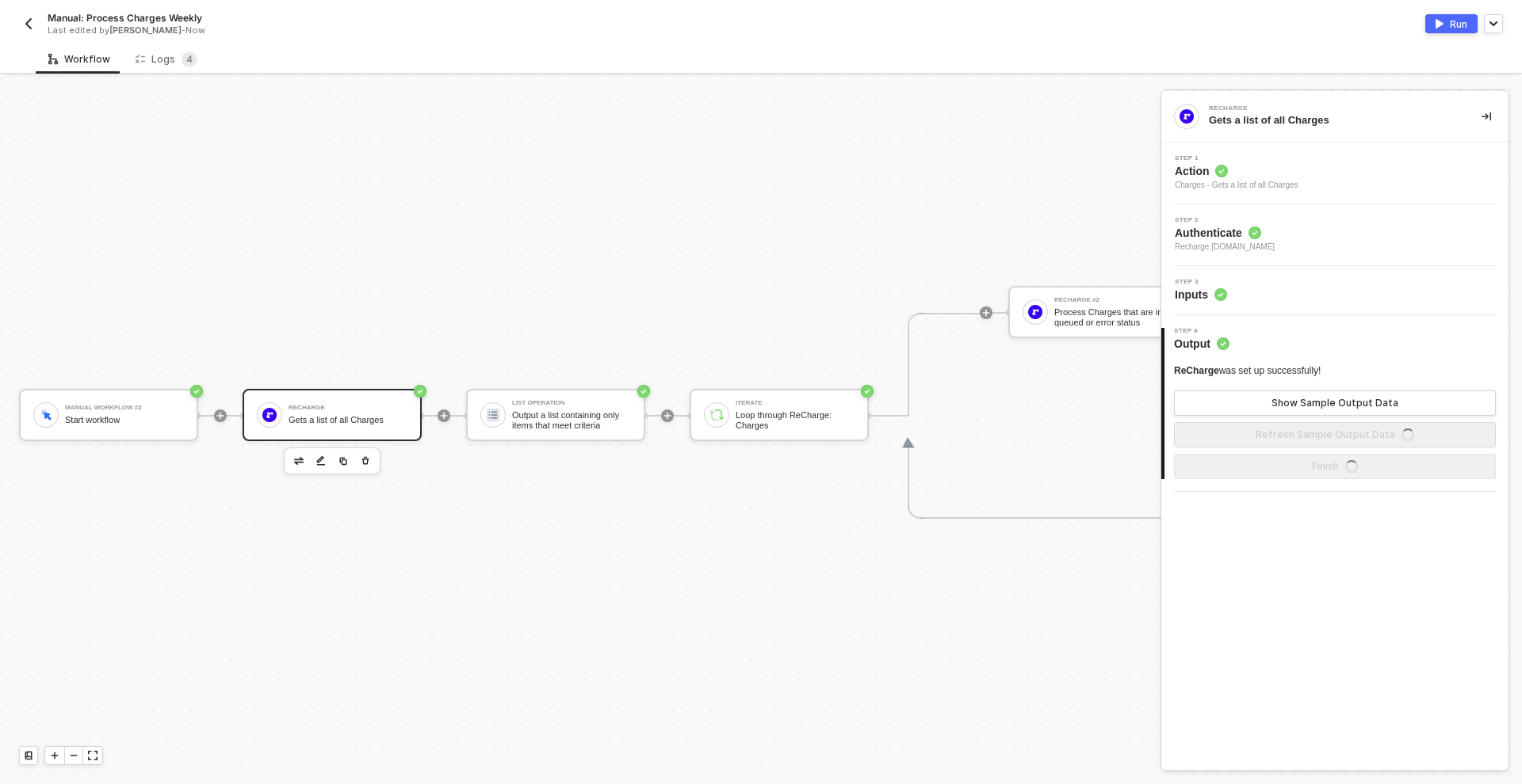
click at [1292, 292] on div "Step 3 Inputs" at bounding box center [1337, 290] width 343 height 23
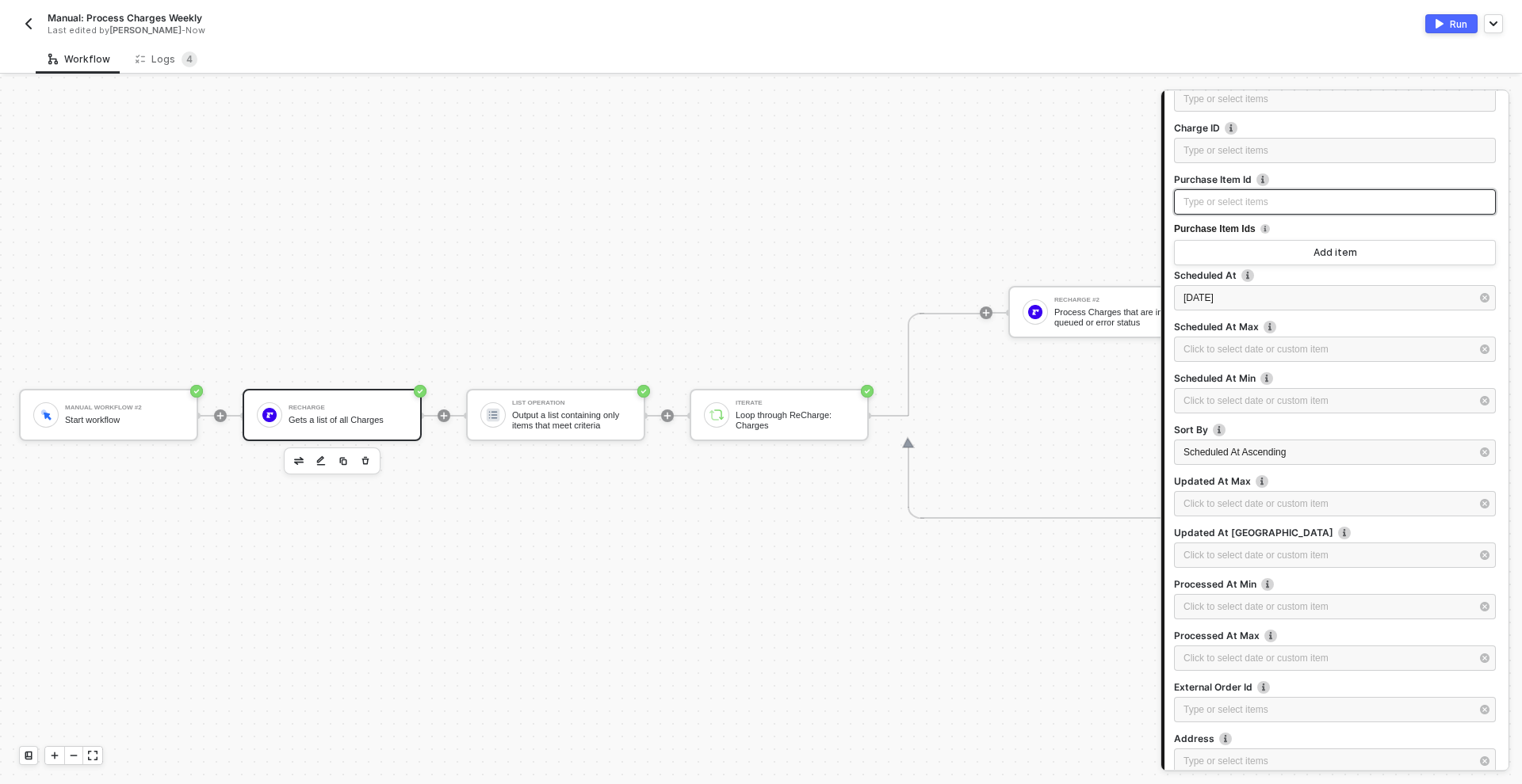
scroll to position [475, 0]
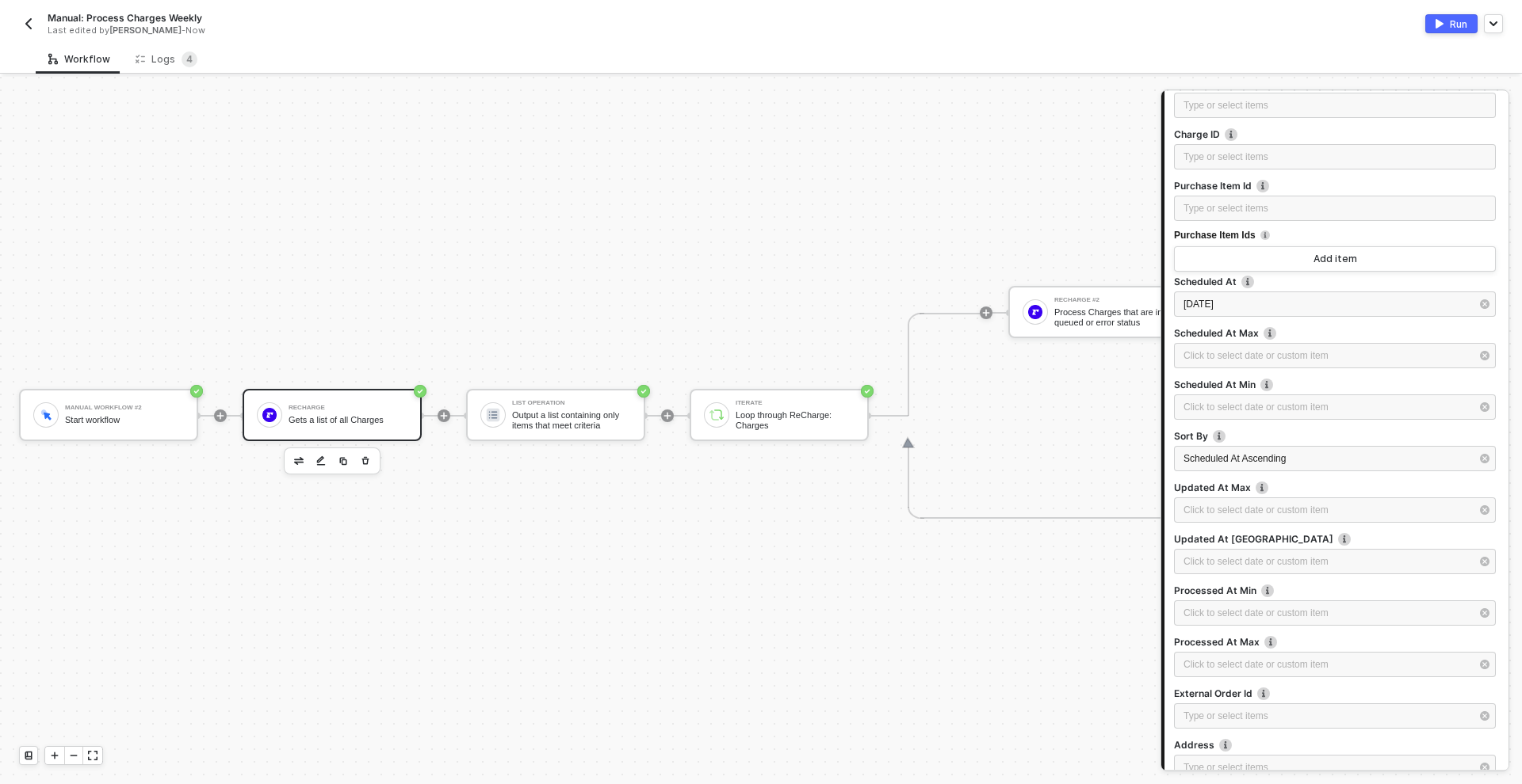
click at [1456, 23] on div "Run" at bounding box center [1458, 24] width 18 height 13
click at [1075, 43] on div "Manual: Process Charges Weekly Last edited by Behruz Jahangiri - Now Run" at bounding box center [761, 22] width 1484 height 44
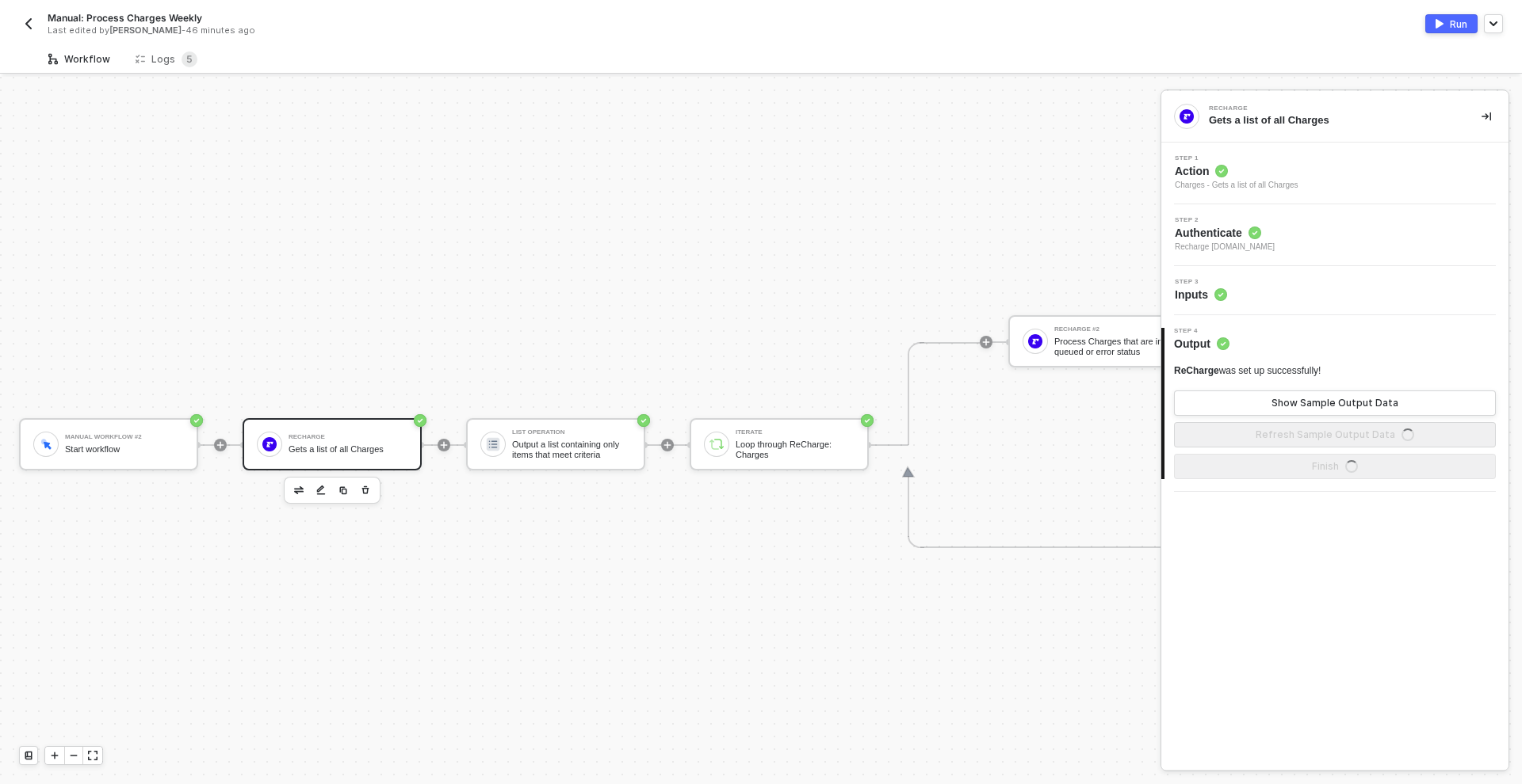
scroll to position [41, 0]
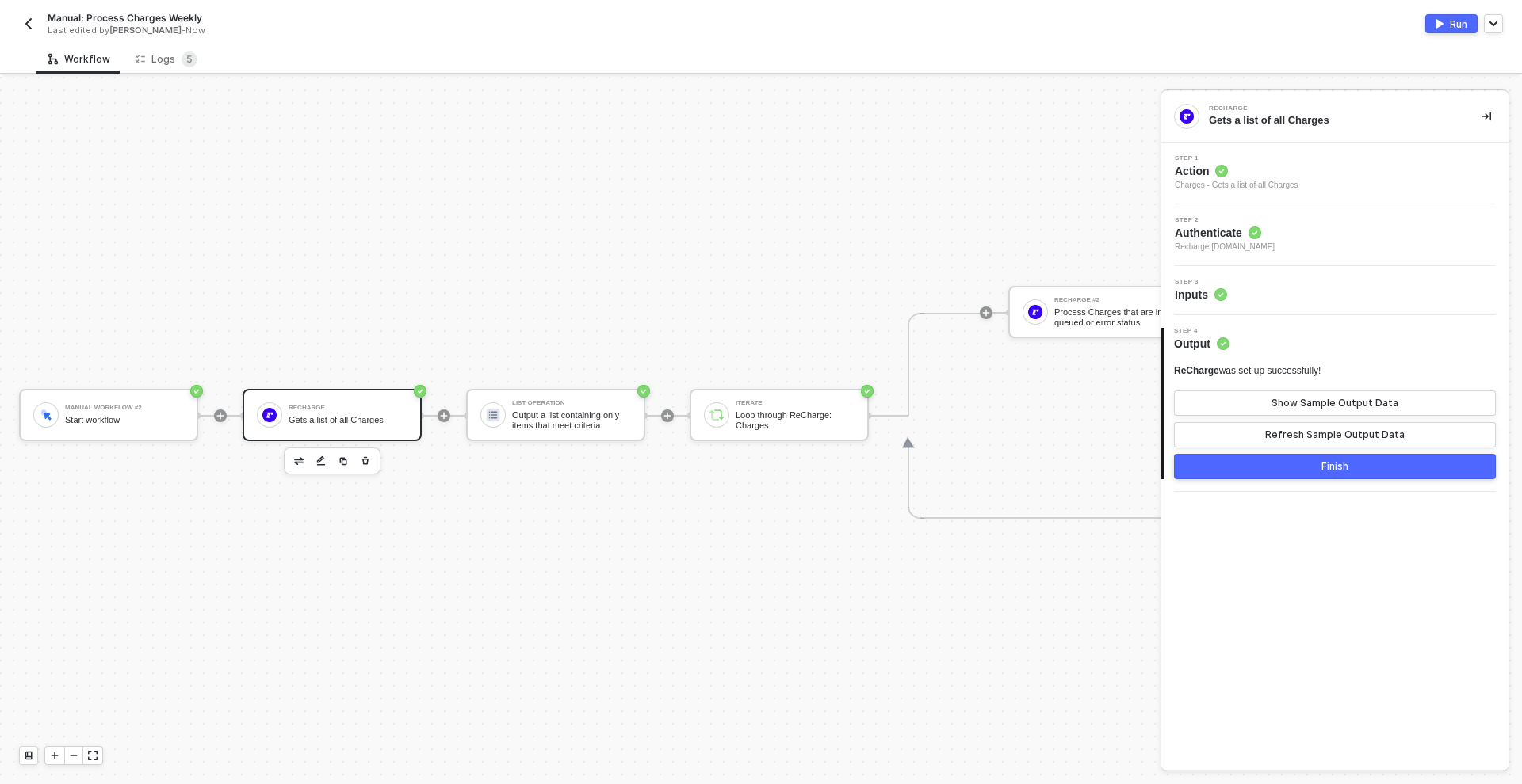
click at [1456, 26] on div "Run" at bounding box center [1458, 24] width 18 height 13
click at [1242, 297] on div "Step 3 Inputs" at bounding box center [1337, 290] width 343 height 23
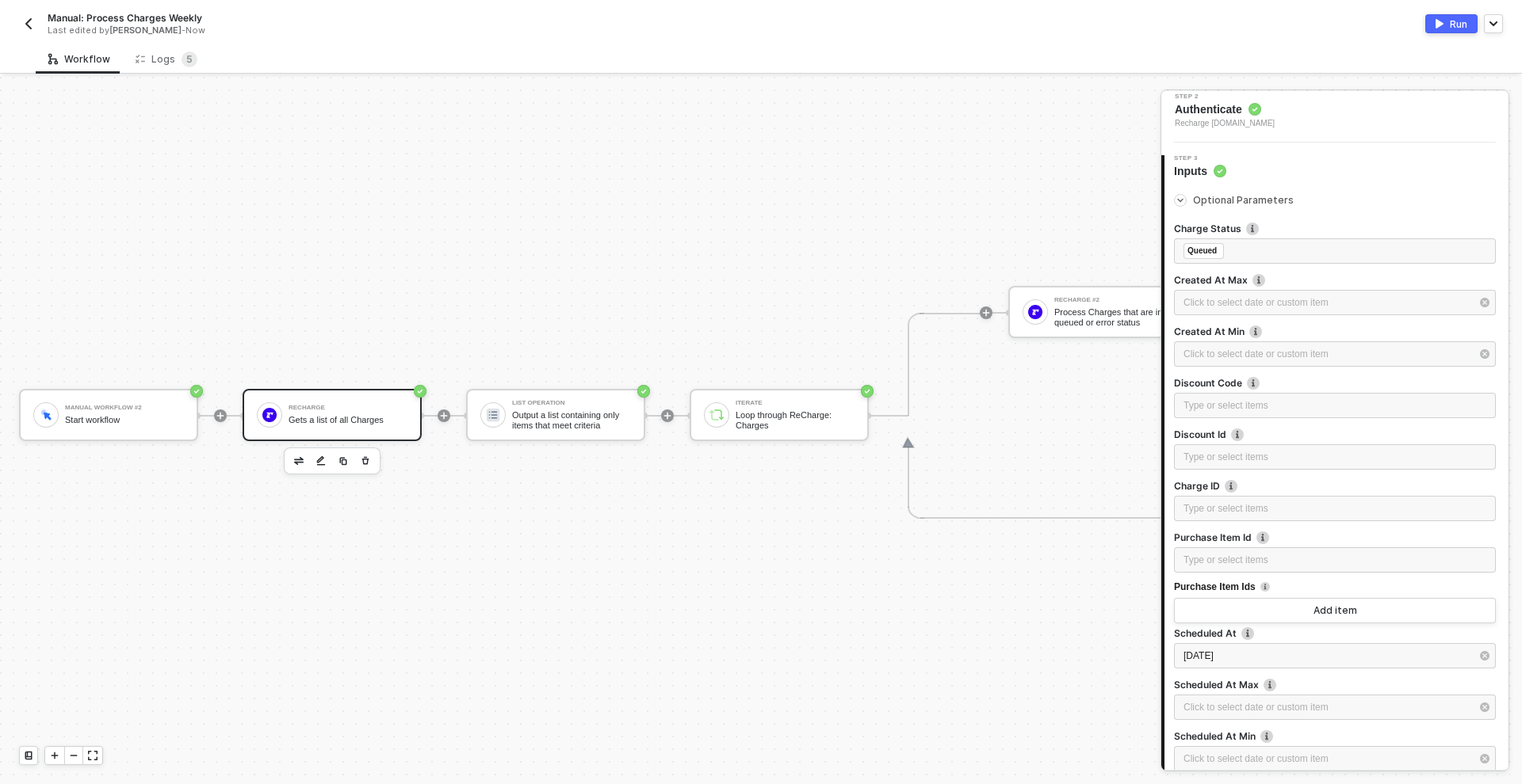
scroll to position [464, 0]
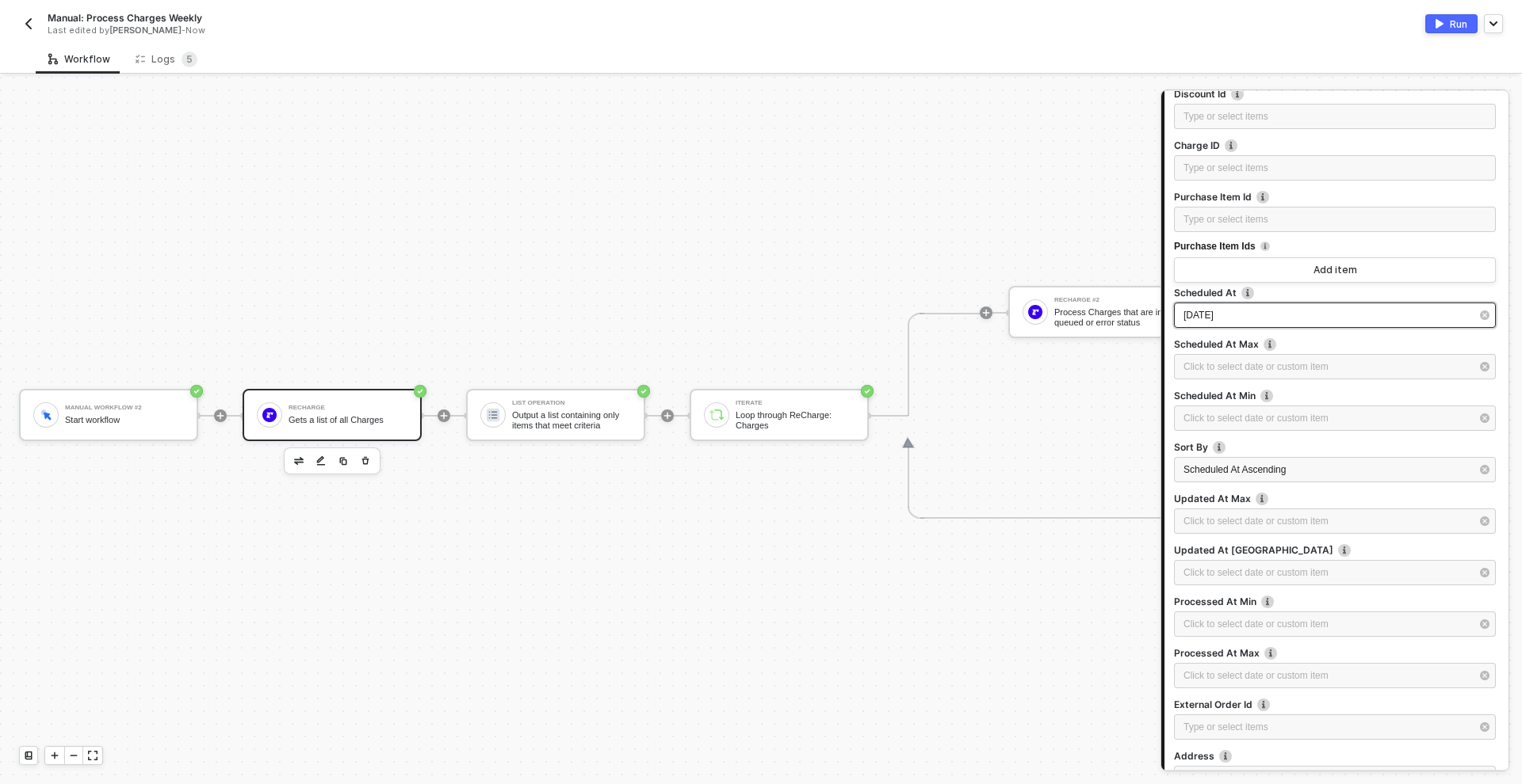
click at [1256, 315] on div "2025-10-11" at bounding box center [1327, 315] width 287 height 15
click at [933, 274] on td "12" at bounding box center [946, 275] width 28 height 28
type input "[DATE]"
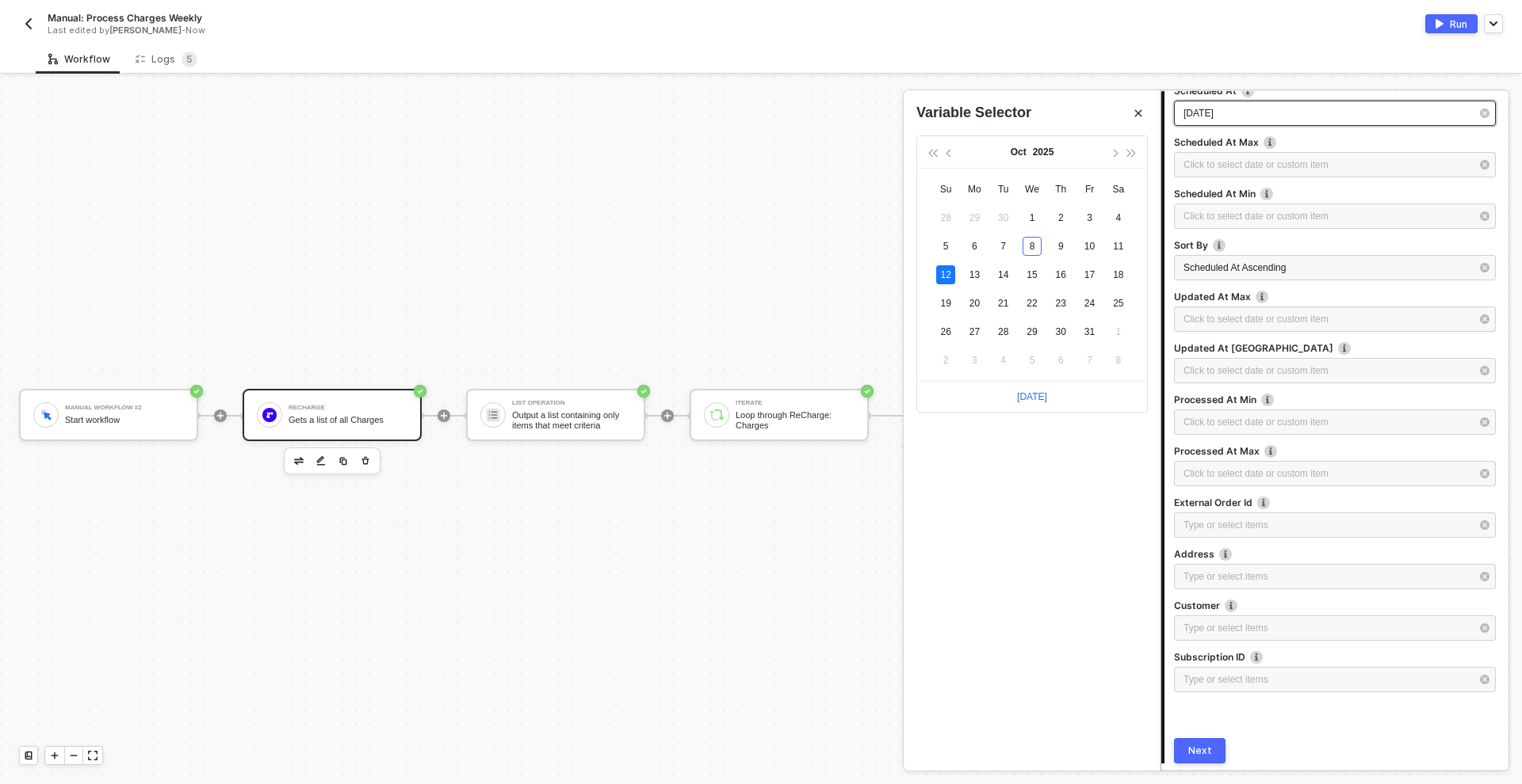
scroll to position [722, 0]
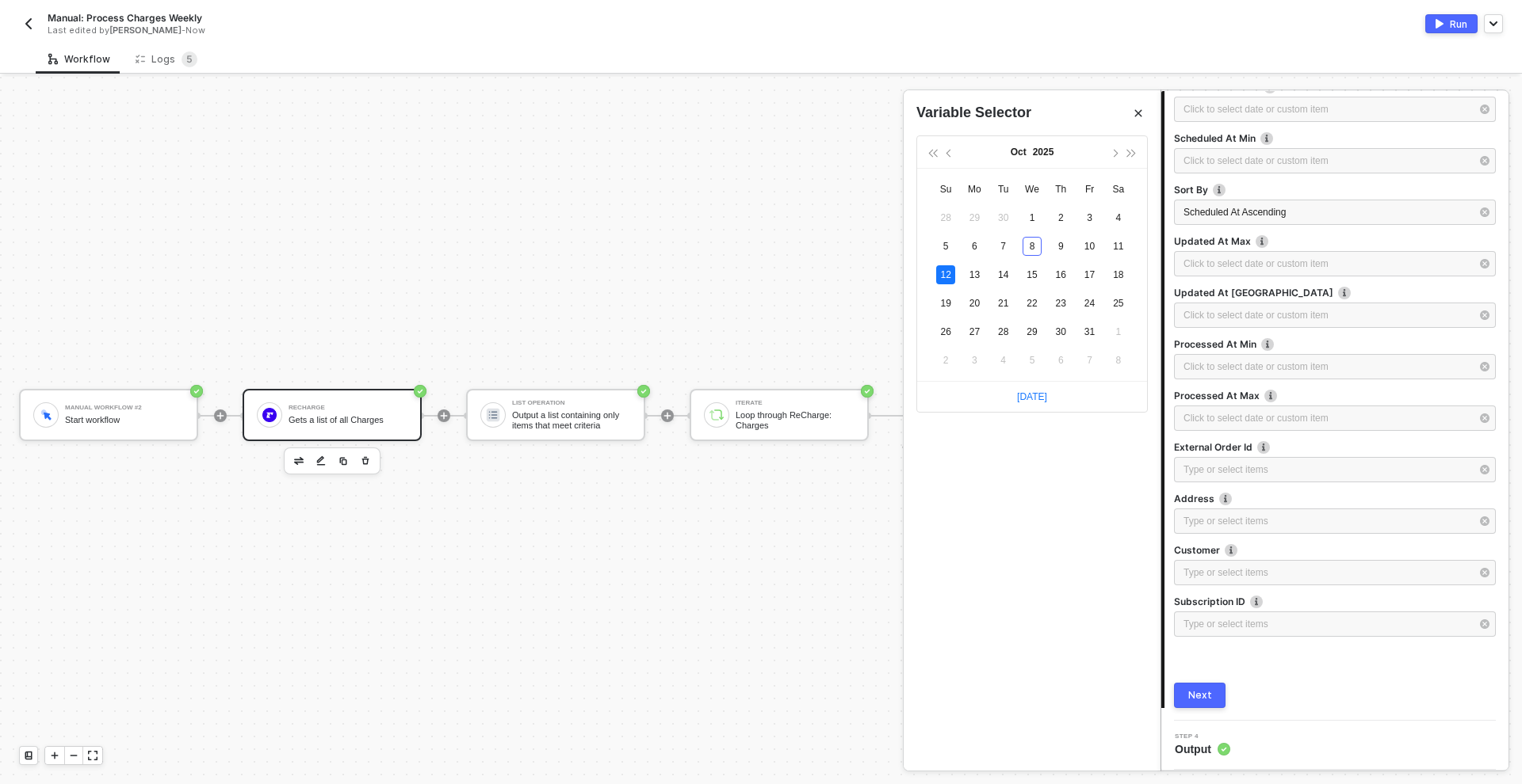
click at [1205, 699] on div "Next" at bounding box center [1200, 695] width 23 height 13
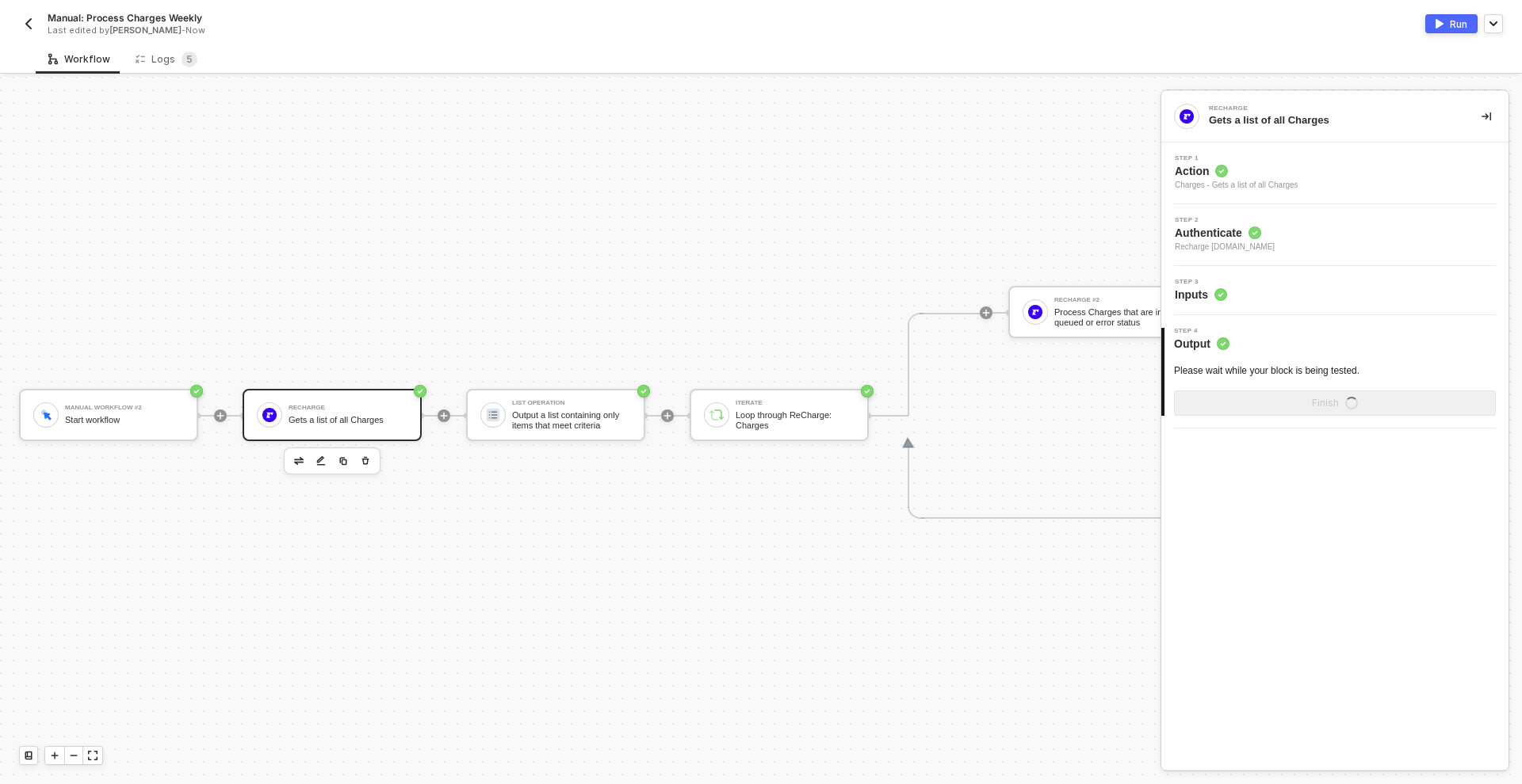
scroll to position [0, 0]
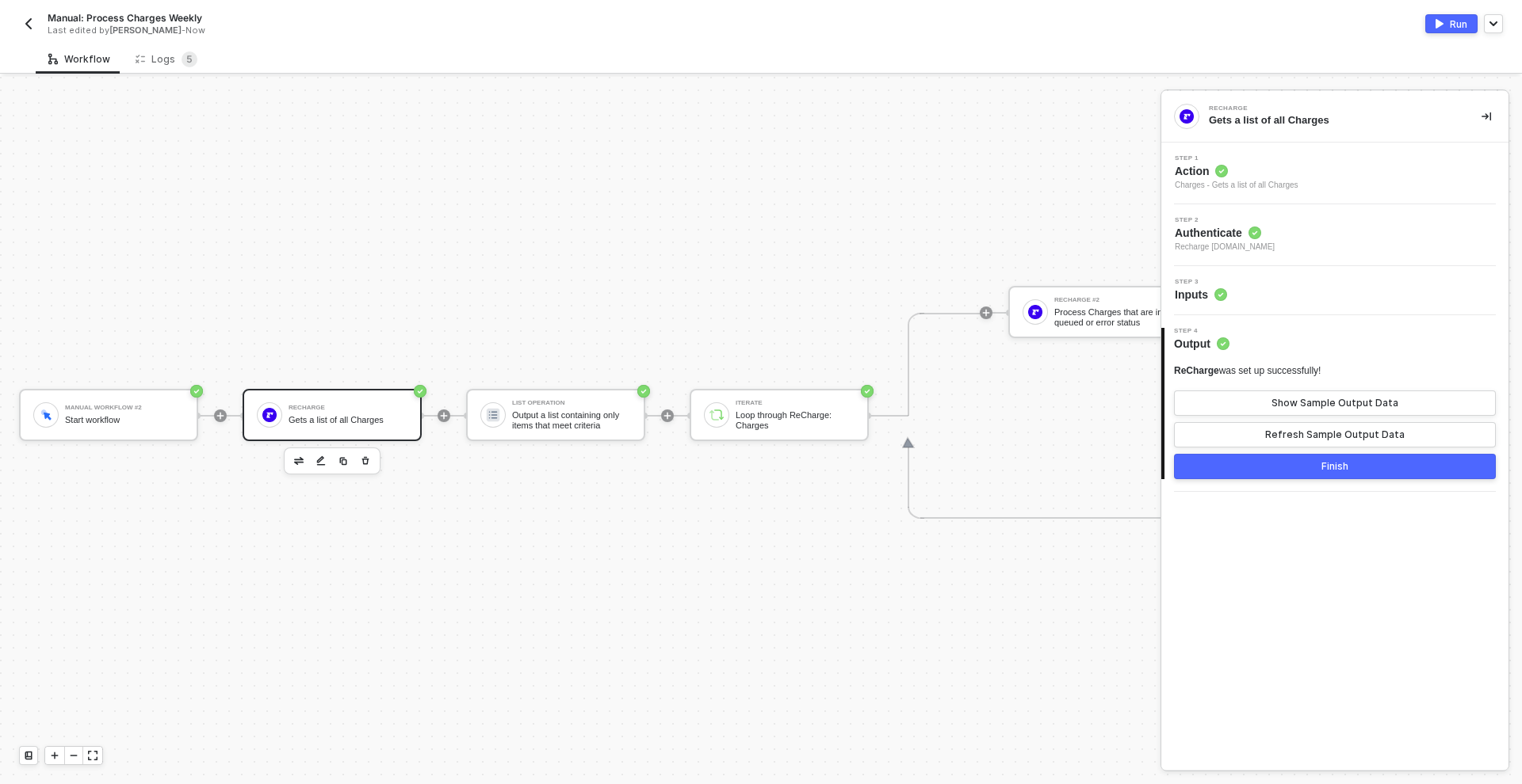
click at [1352, 466] on button "Finish" at bounding box center [1334, 467] width 321 height 25
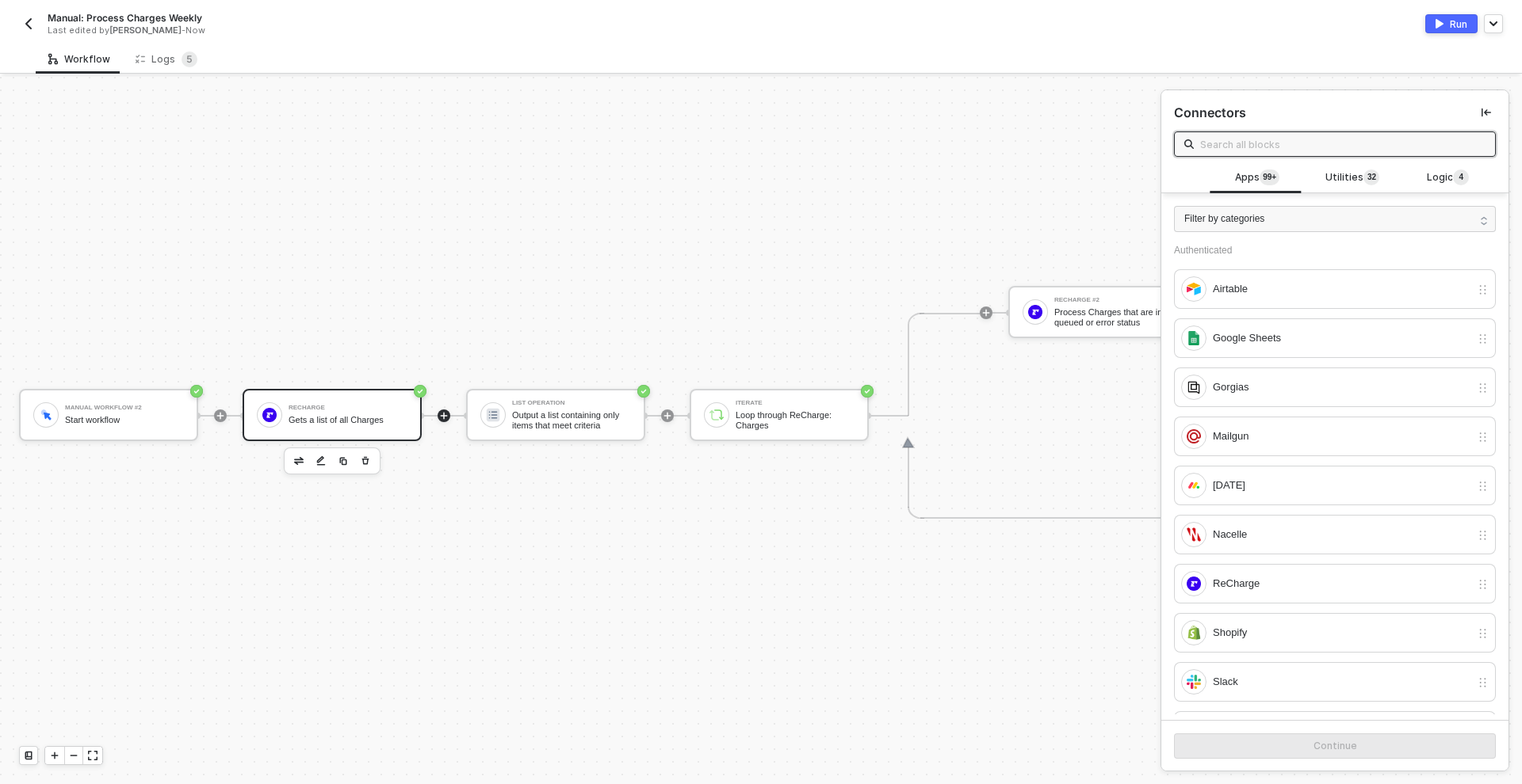
click at [352, 405] on div "ReCharge" at bounding box center [348, 408] width 119 height 7
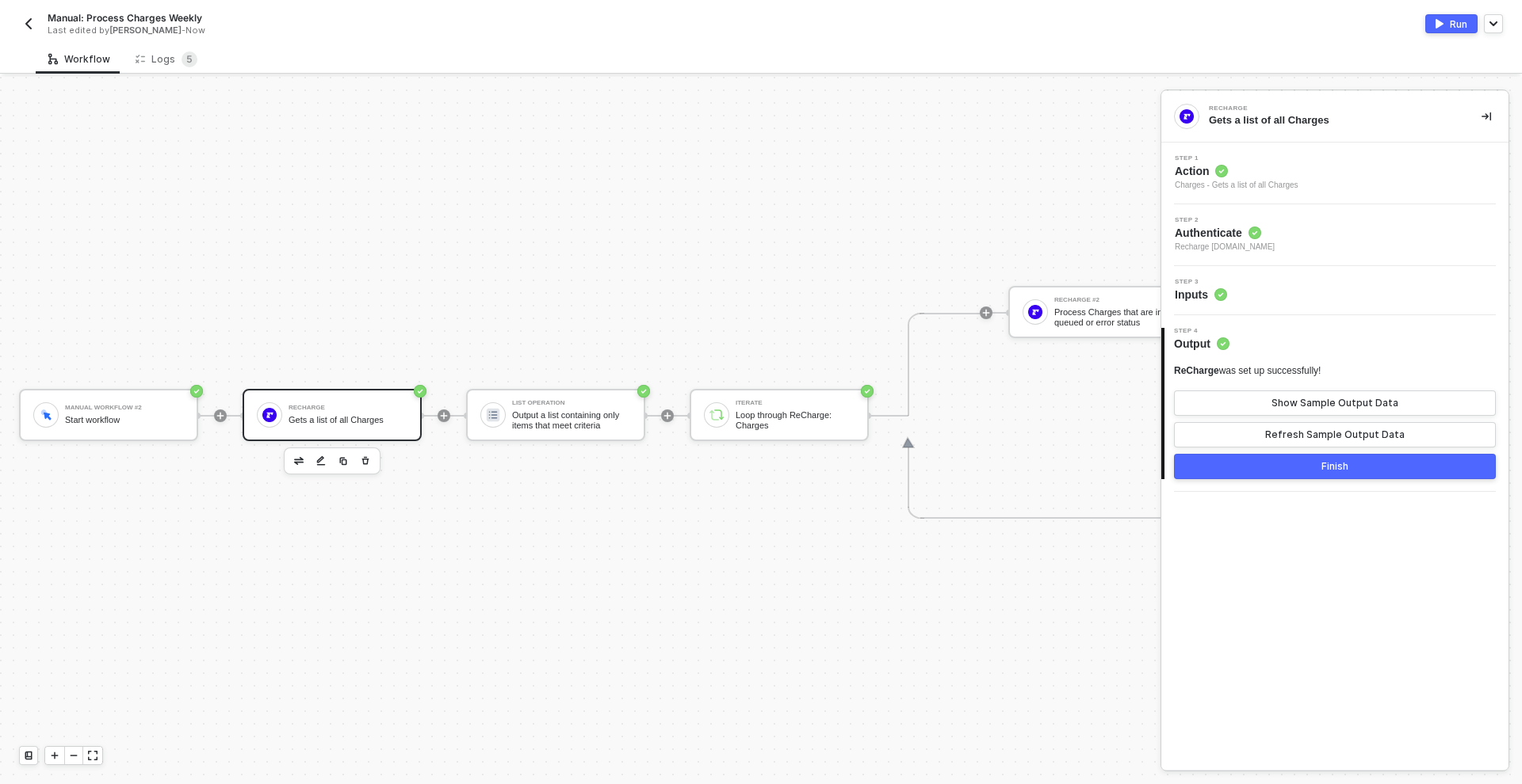
click at [1279, 285] on div "Step 3 Inputs" at bounding box center [1337, 290] width 343 height 23
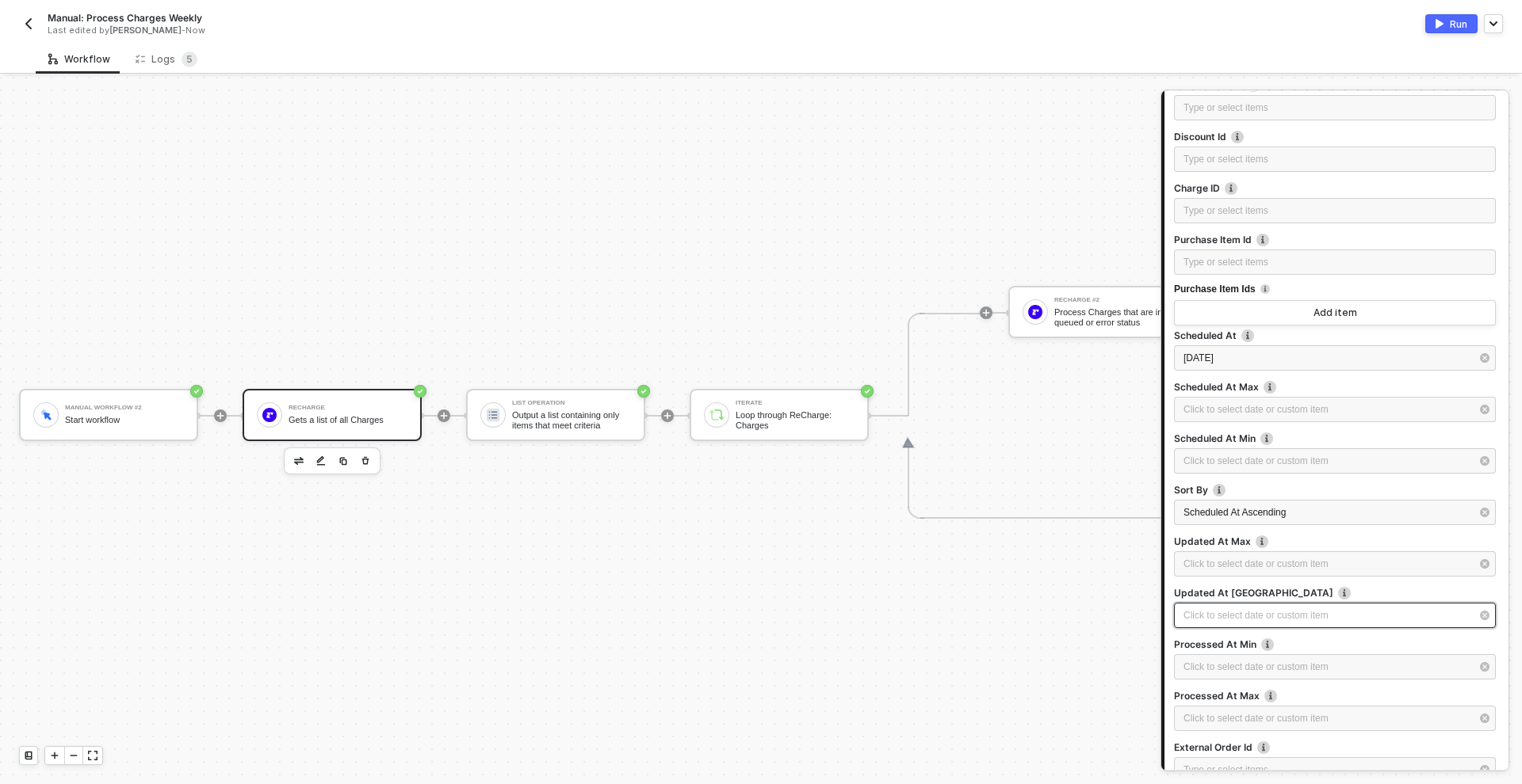
scroll to position [213, 0]
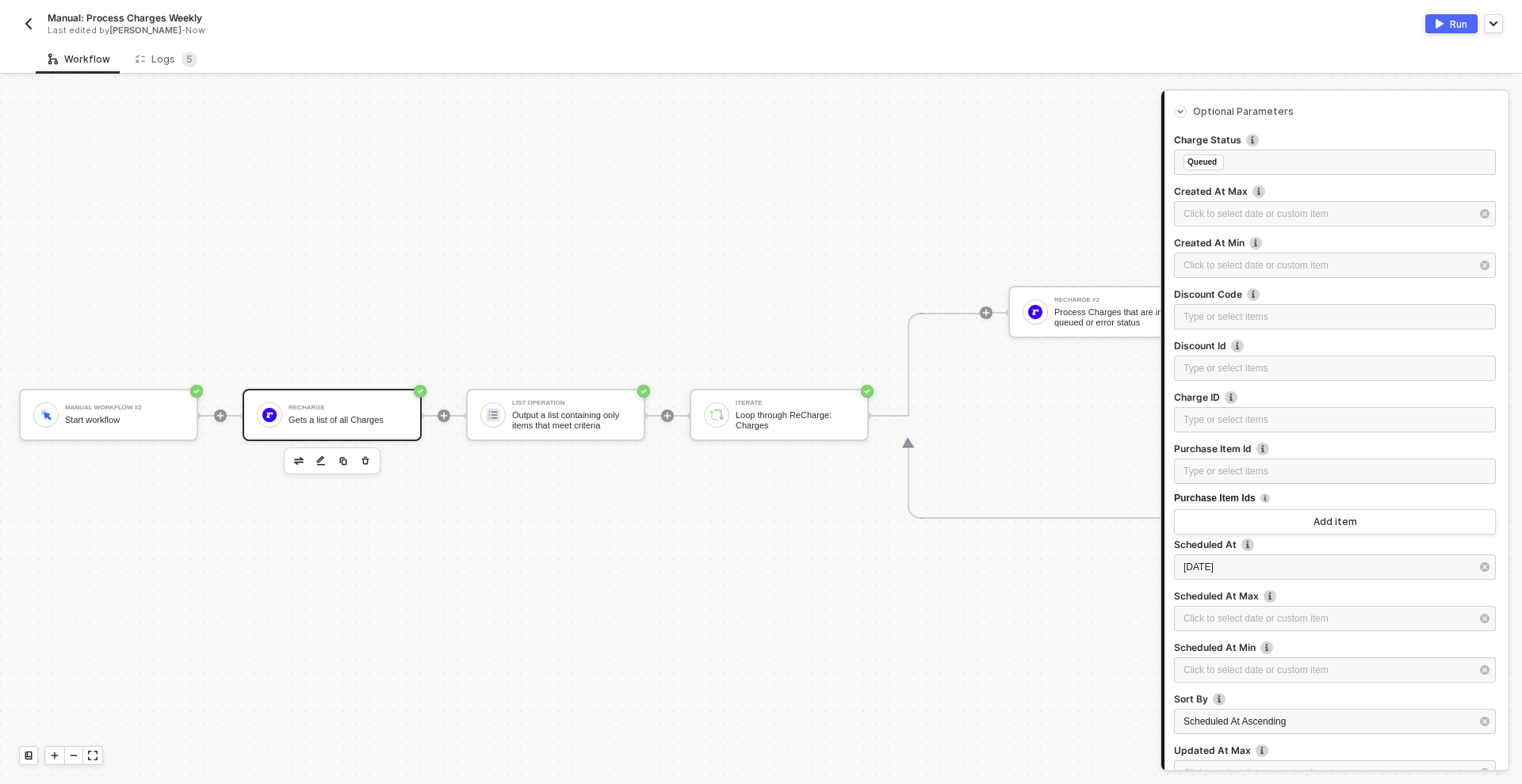
click at [1444, 18] on button "Run" at bounding box center [1452, 23] width 52 height 19
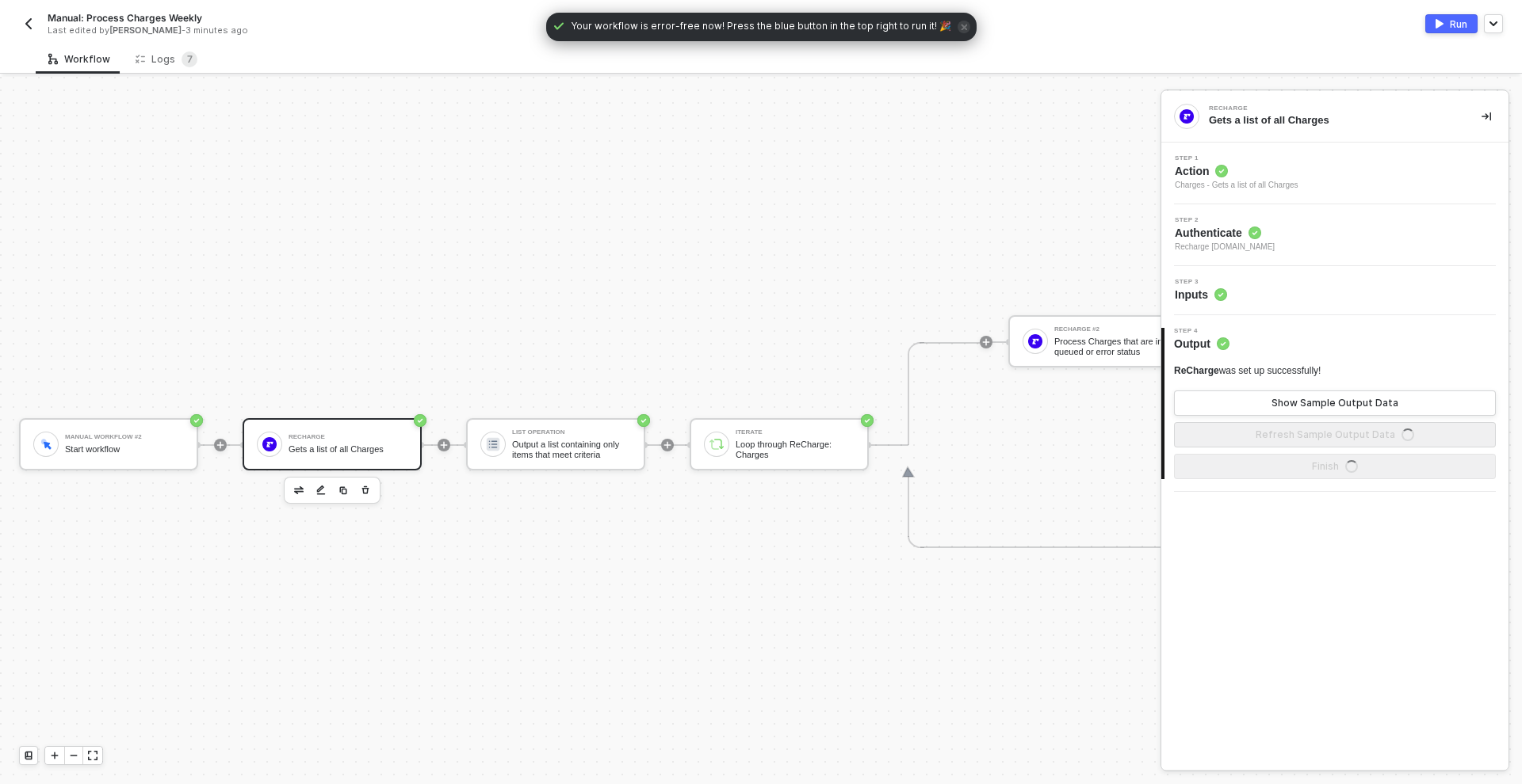
scroll to position [41, 0]
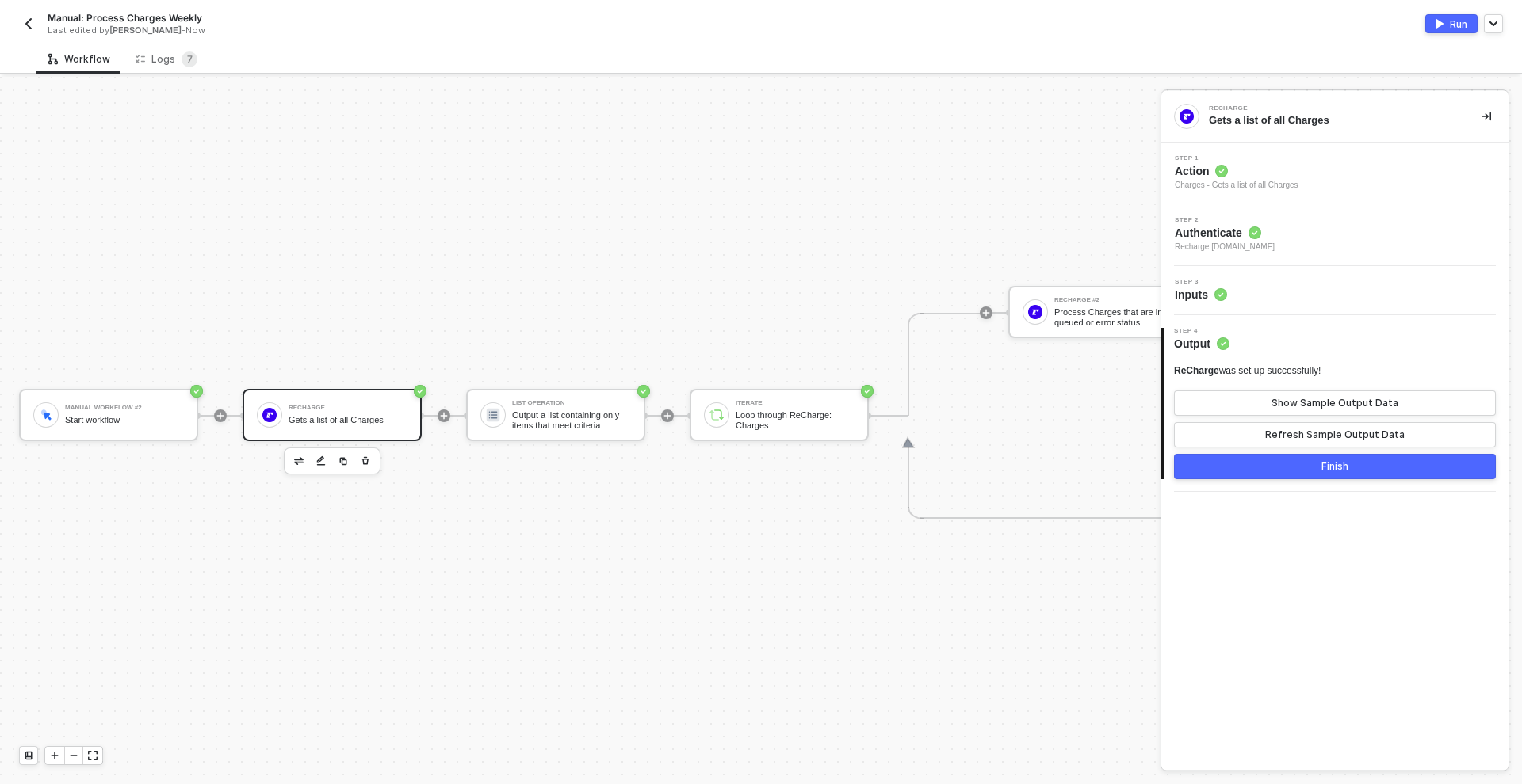
click at [1451, 20] on div "Run" at bounding box center [1458, 24] width 18 height 13
click at [1275, 284] on div "Step 3 Inputs" at bounding box center [1337, 290] width 343 height 23
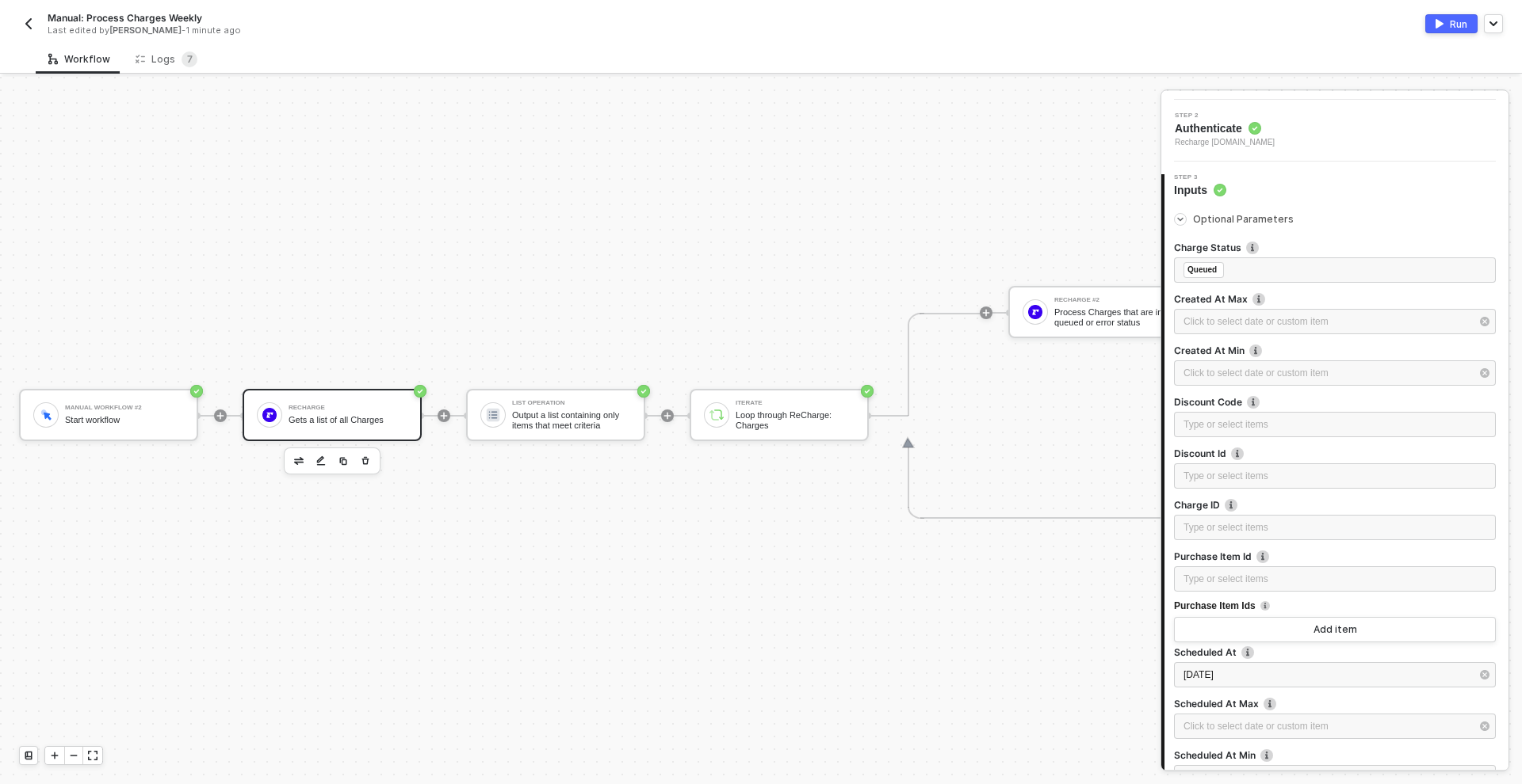
scroll to position [329, 0]
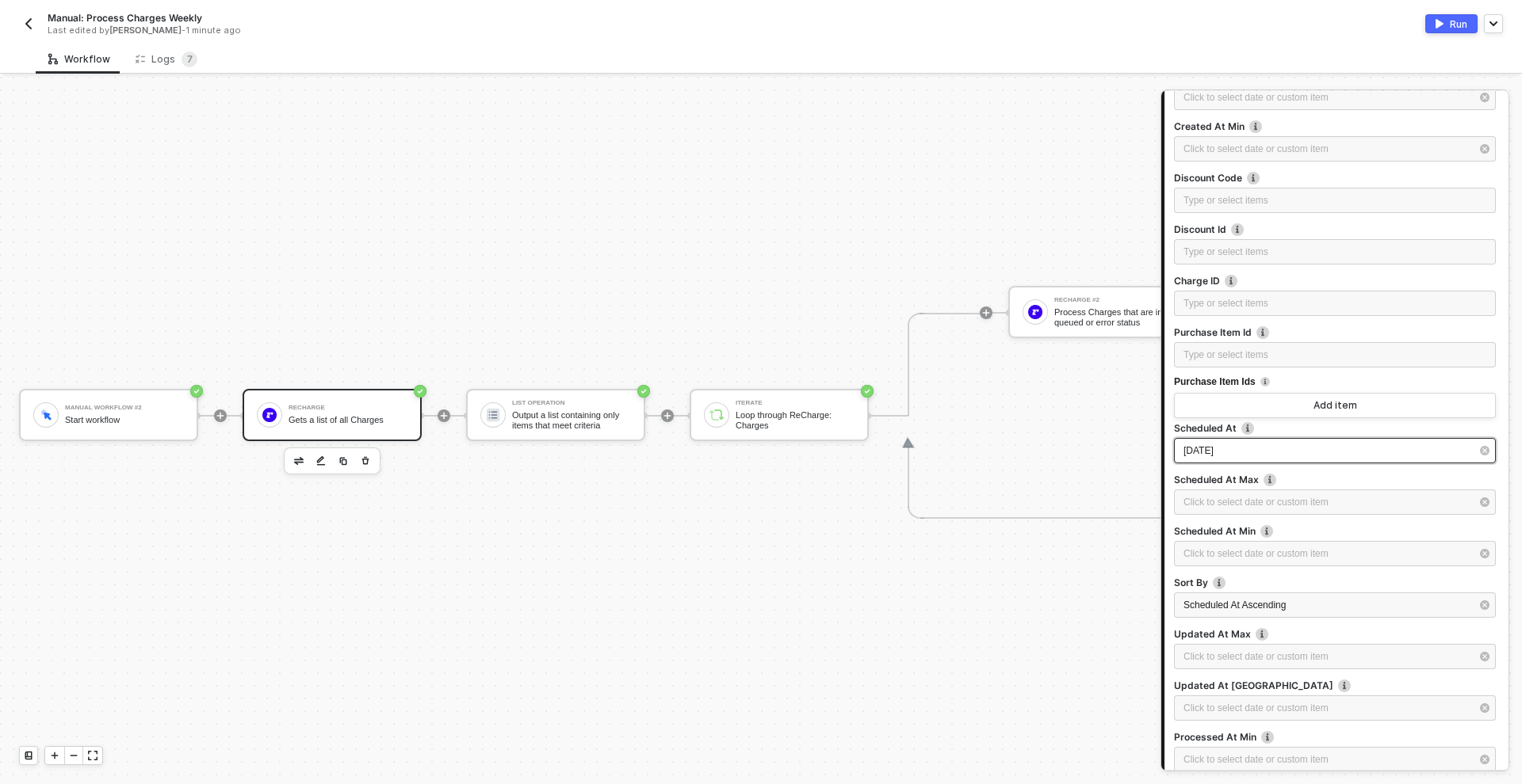
click at [1268, 448] on div "[DATE]" at bounding box center [1327, 451] width 287 height 15
click at [978, 274] on div "13" at bounding box center [974, 274] width 19 height 19
type input "[DATE]"
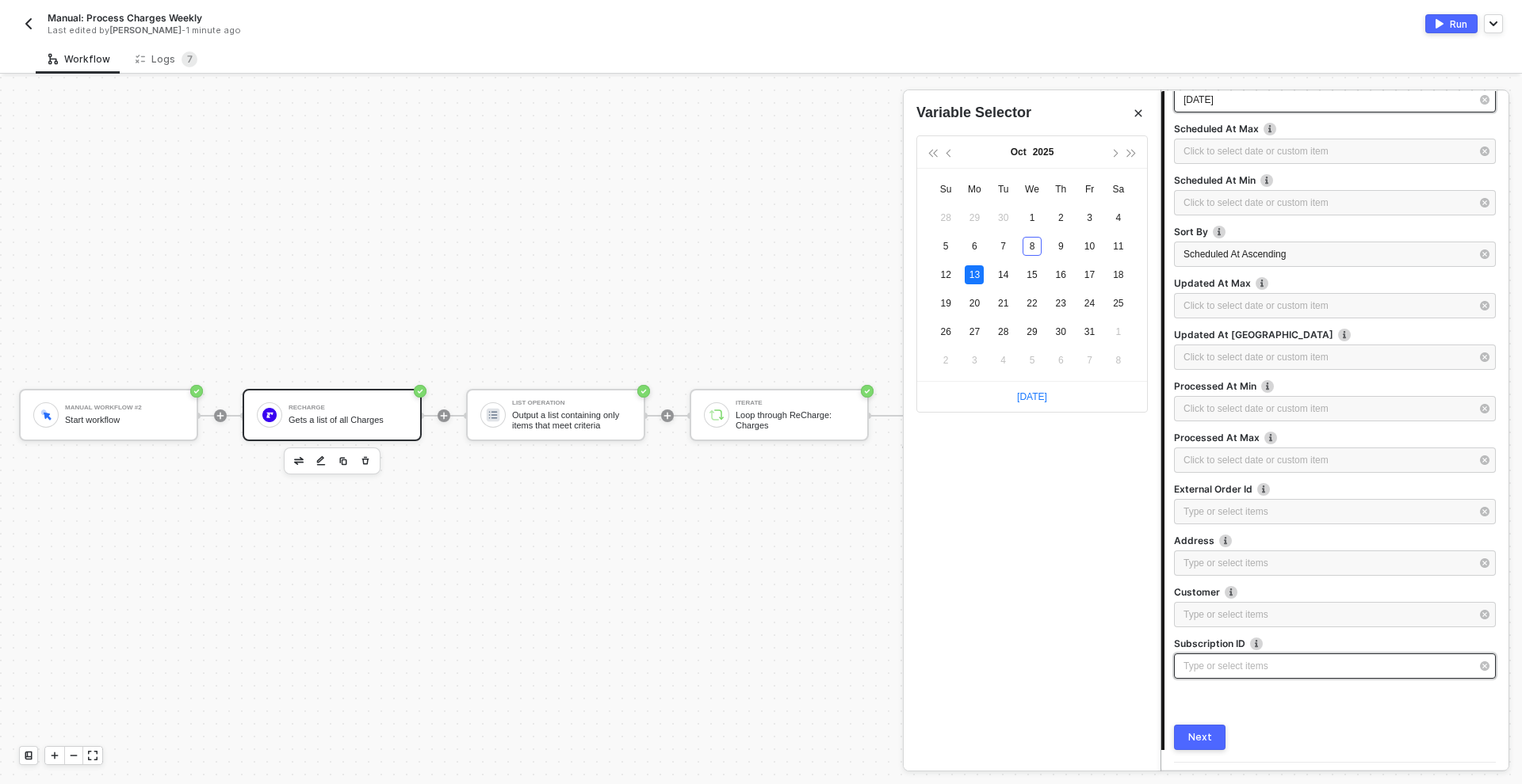
scroll to position [722, 0]
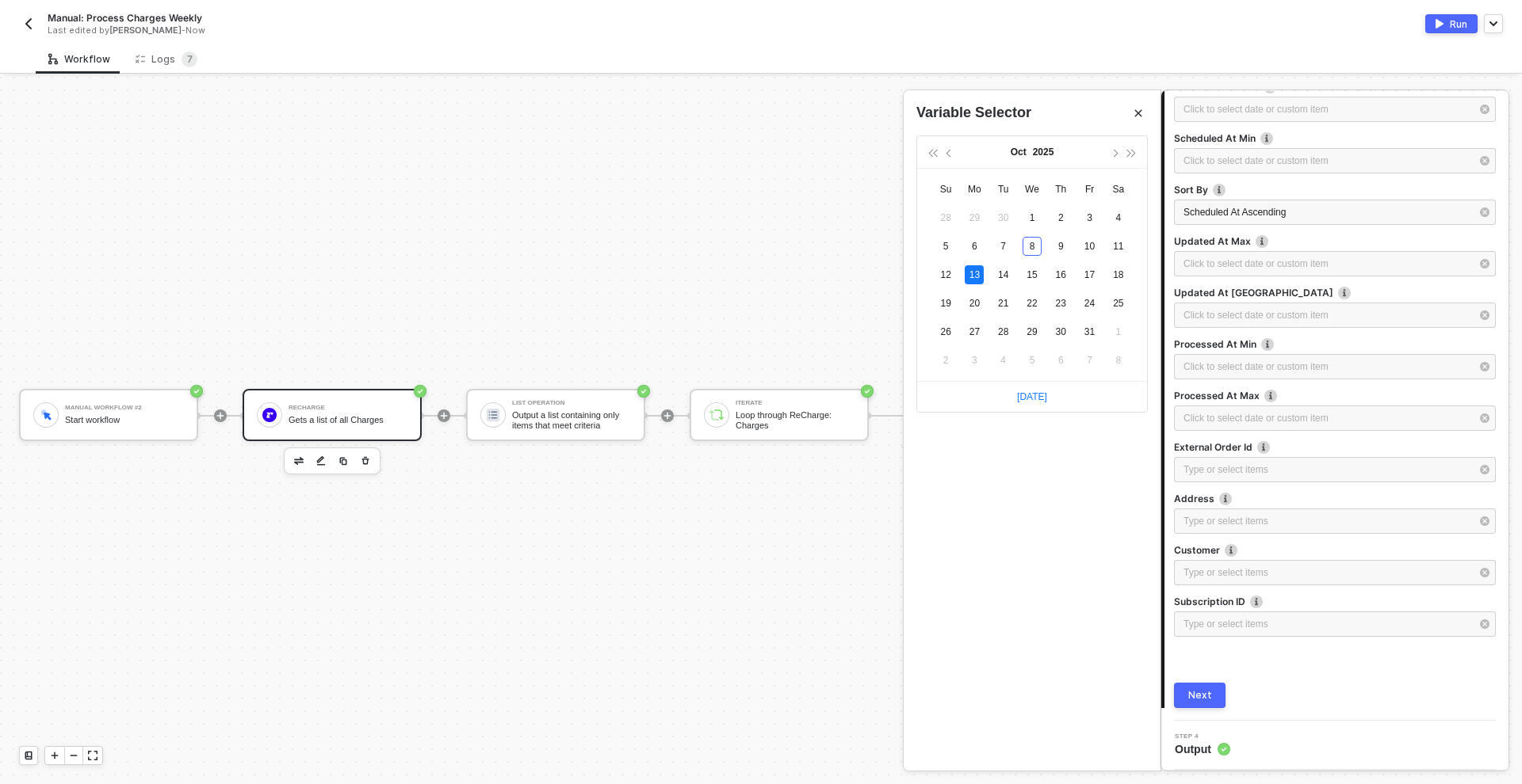
click at [1206, 692] on div "Next" at bounding box center [1200, 695] width 23 height 13
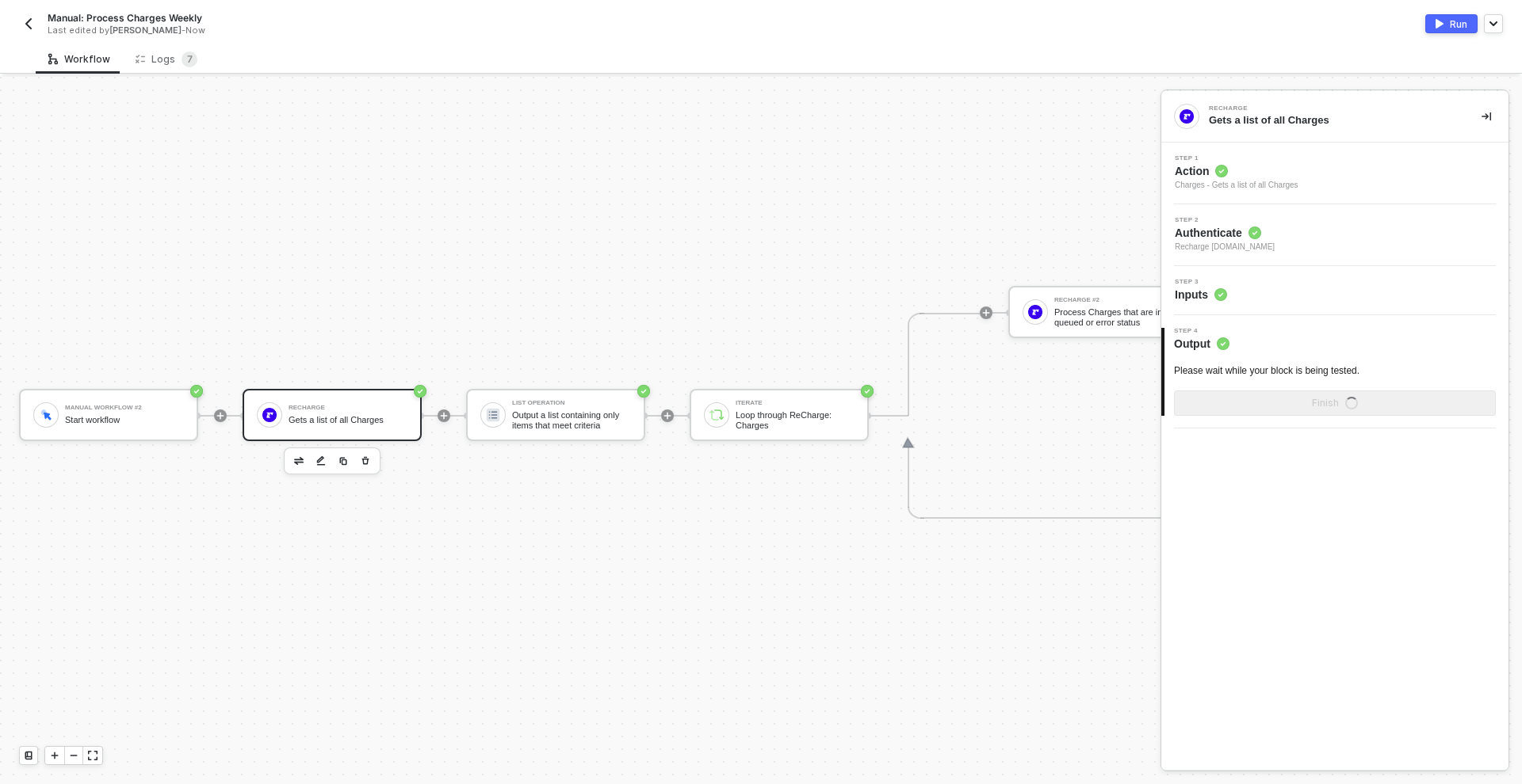
scroll to position [0, 0]
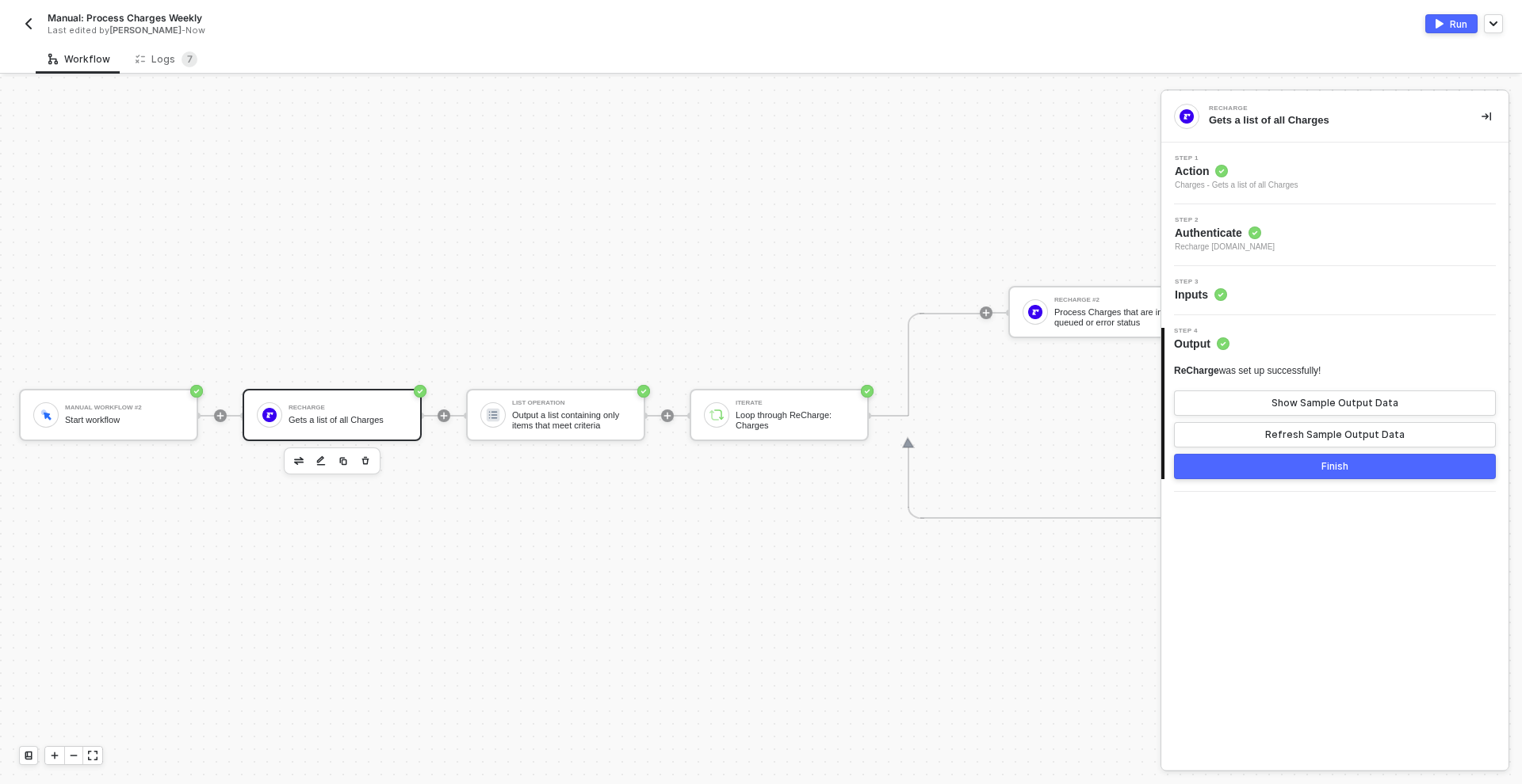
click at [1324, 467] on div "Finish" at bounding box center [1335, 466] width 27 height 13
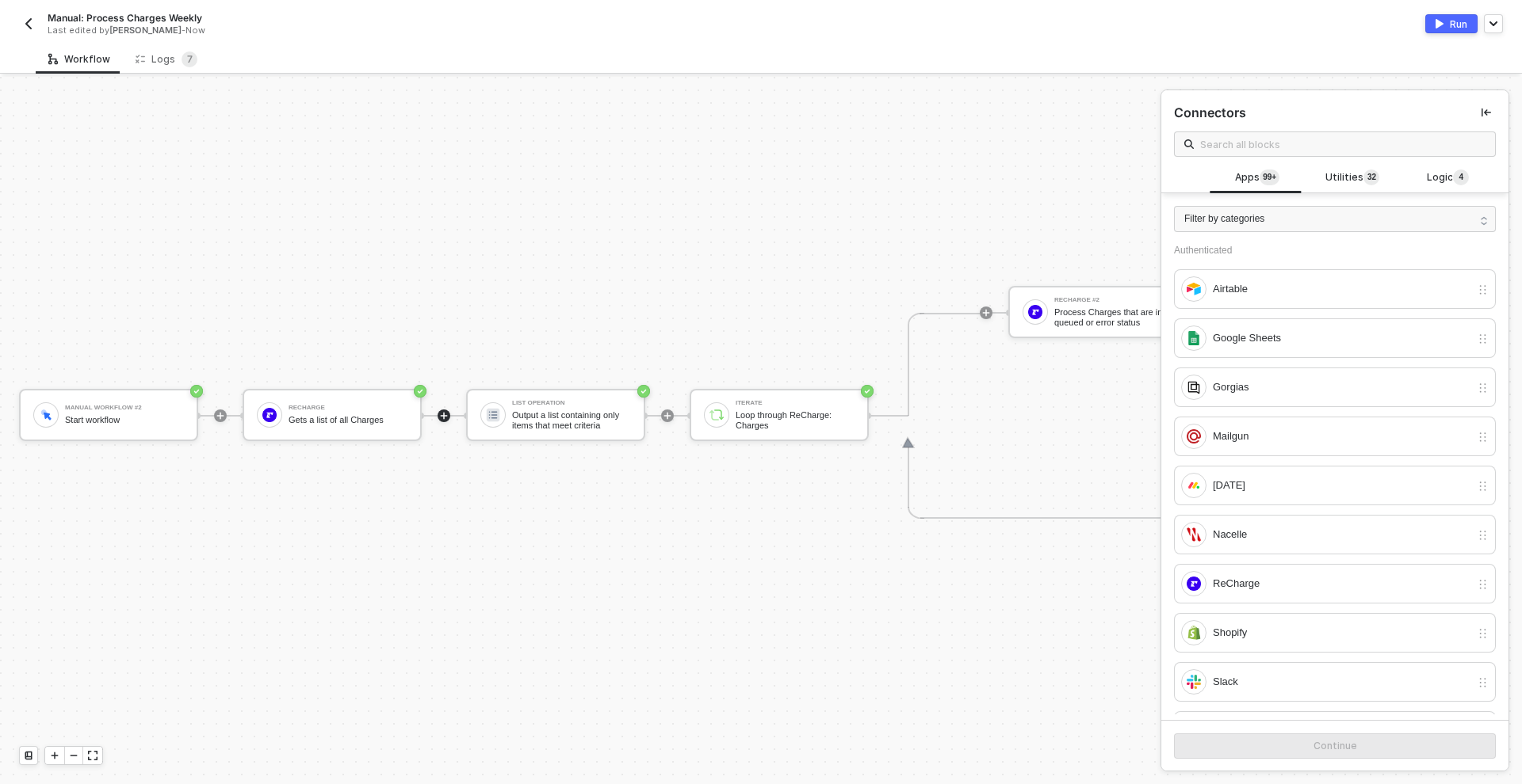
click at [1442, 32] on button "Run" at bounding box center [1452, 23] width 52 height 19
